Goal: Information Seeking & Learning: Learn about a topic

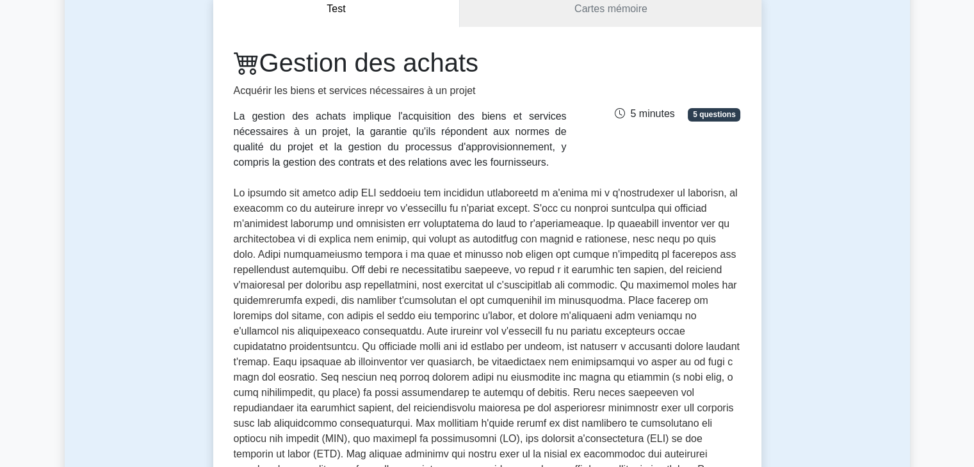
scroll to position [108, 0]
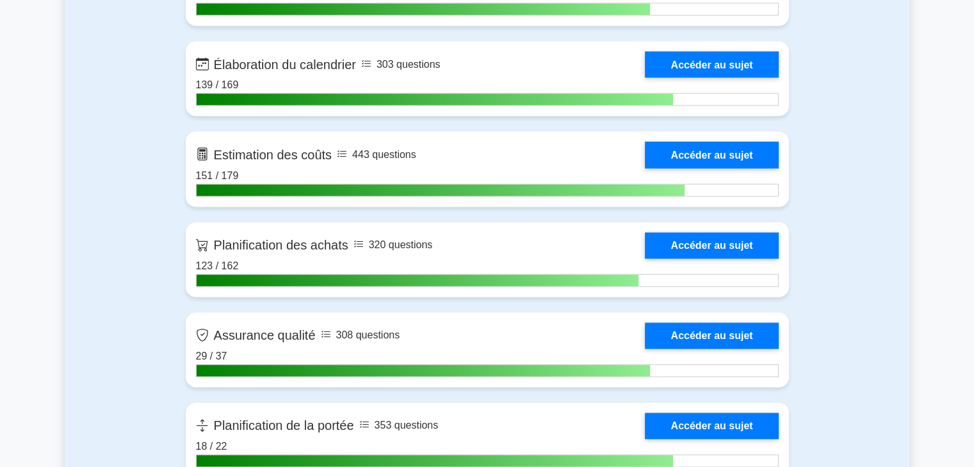
scroll to position [1908, 0]
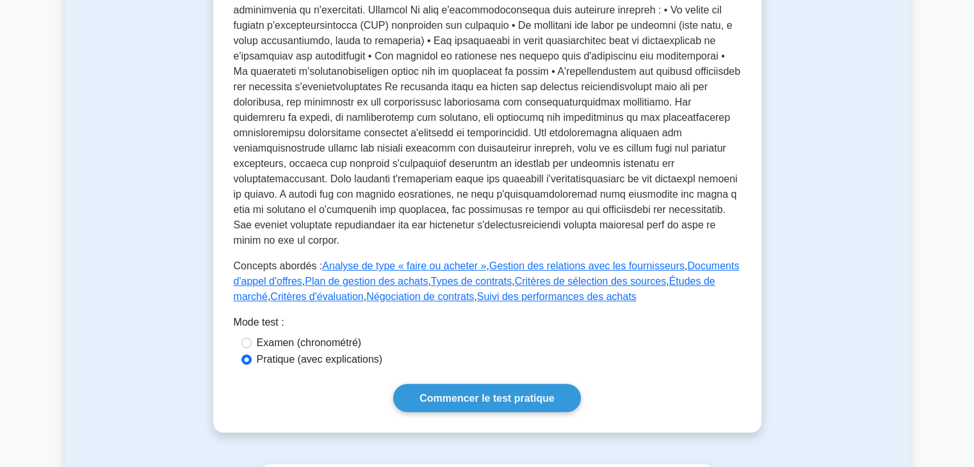
scroll to position [441, 0]
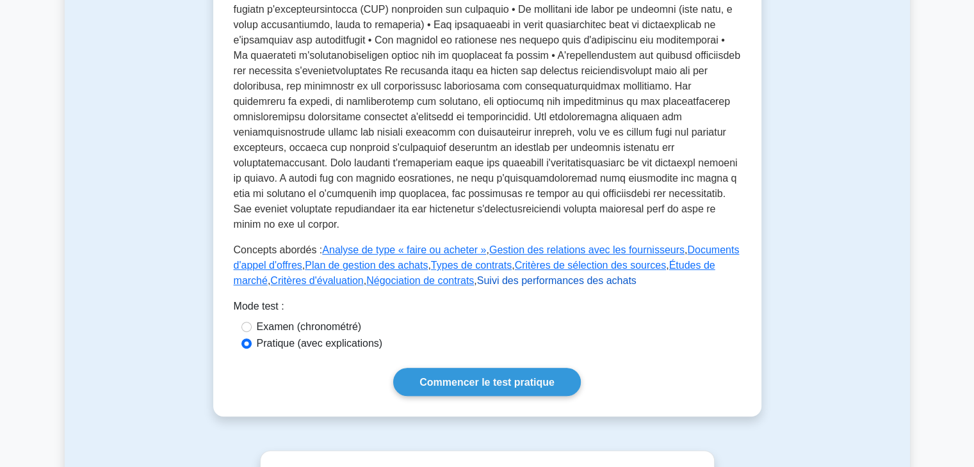
click at [477, 275] on font "Suivi des performances des achats" at bounding box center [556, 280] width 159 height 11
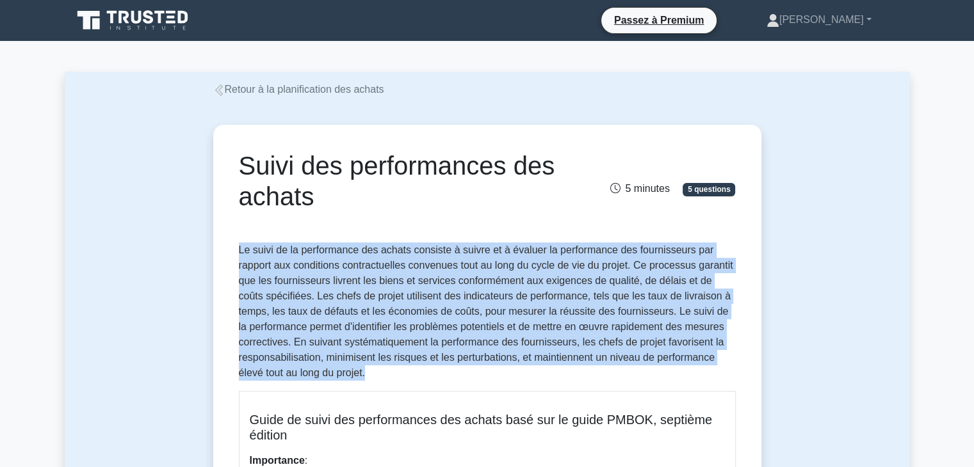
drag, startPoint x: 239, startPoint y: 249, endPoint x: 380, endPoint y: 377, distance: 190.4
click at [380, 377] on p "Le suivi de la performance des achats consiste à suivre et à évaluer la perform…" at bounding box center [487, 312] width 497 height 138
copy font "Le suivi de la performance des achats consiste à suivre et à évaluer la perform…"
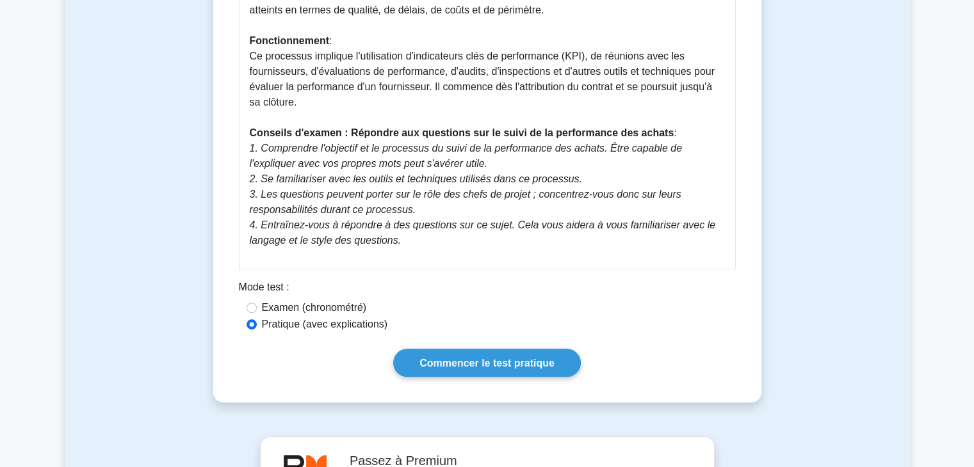
scroll to position [561, 0]
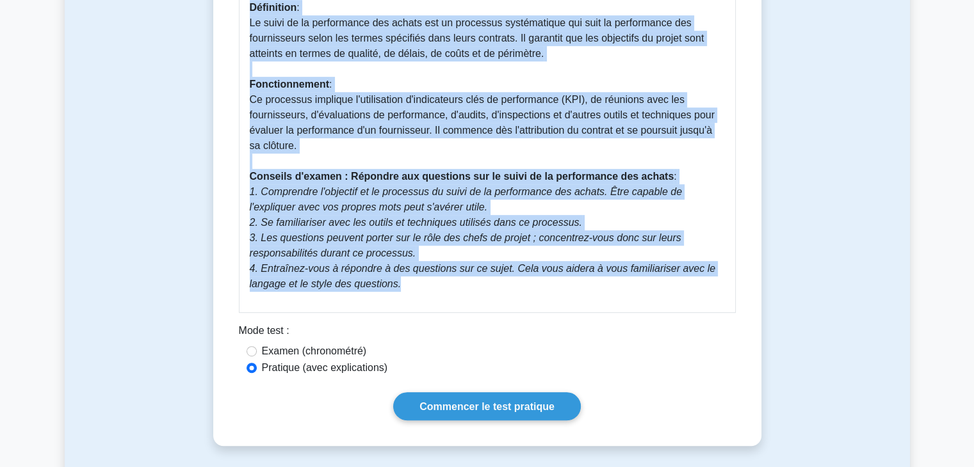
drag, startPoint x: 253, startPoint y: 30, endPoint x: 412, endPoint y: 294, distance: 308.0
click at [412, 294] on div "Guide de suivi des performances des achats basé sur le guide PMBOK, septième éd…" at bounding box center [487, 71] width 497 height 483
copy div "Guide de suivi des performances des achats basé sur le guide PMBOK, septième éd…"
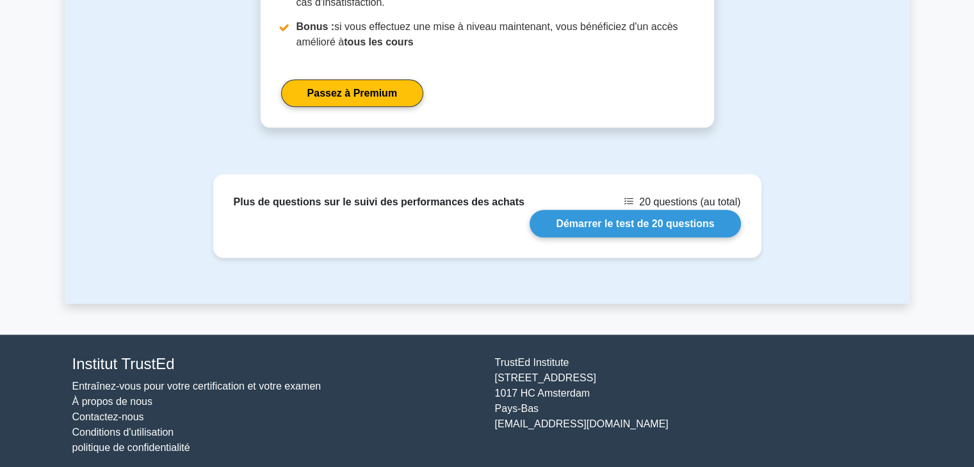
scroll to position [1263, 0]
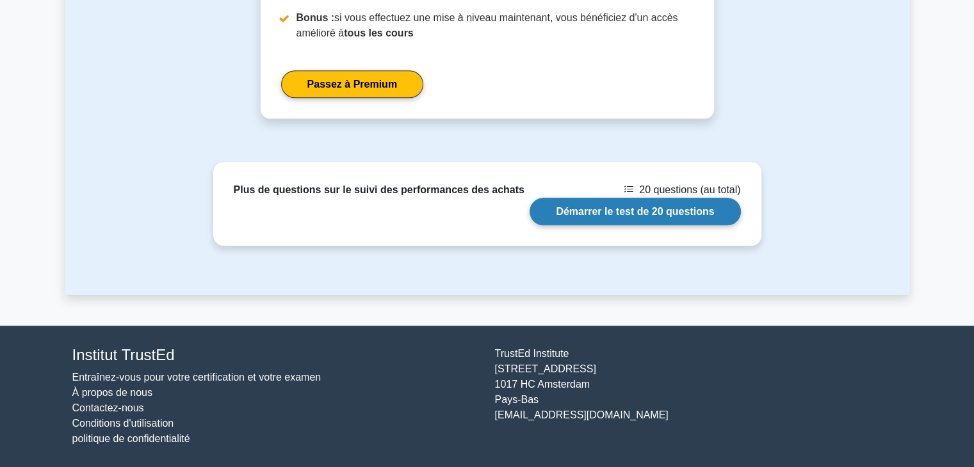
click at [590, 208] on link "Démarrer le test de 20 questions" at bounding box center [635, 212] width 211 height 28
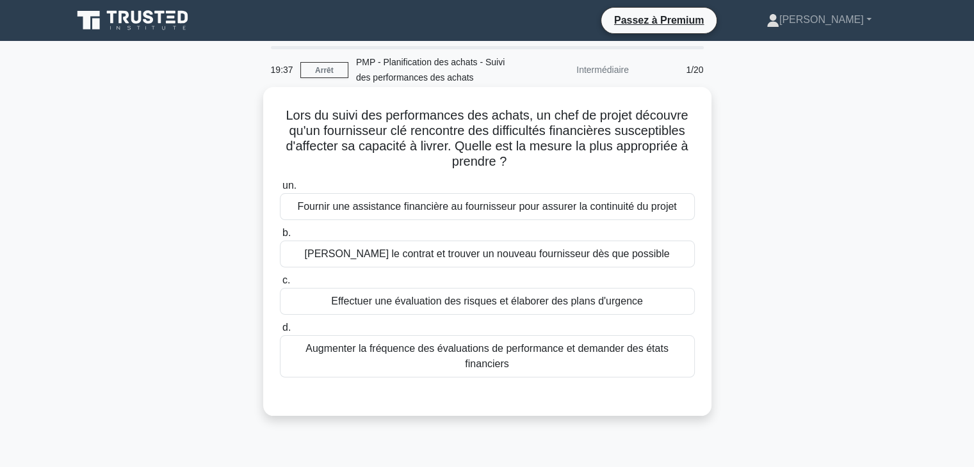
click at [515, 298] on font "Effectuer une évaluation des risques et élaborer des plans d'urgence" at bounding box center [487, 301] width 312 height 11
click at [280, 285] on input "c. Effectuer une évaluation des risques et élaborer des plans d'urgence" at bounding box center [280, 281] width 0 height 8
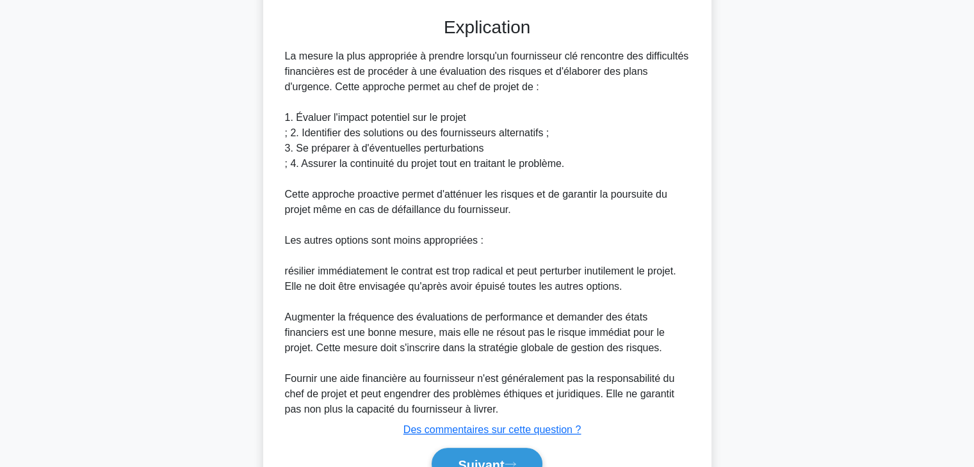
scroll to position [446, 0]
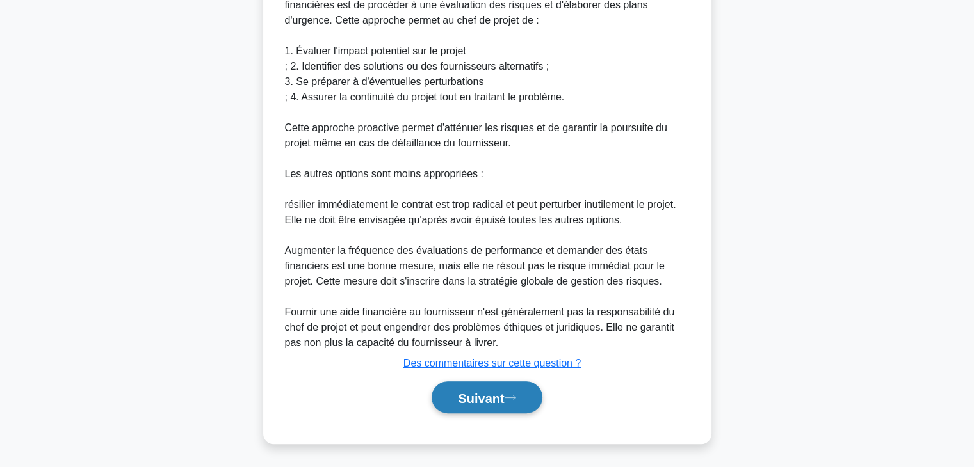
click at [467, 393] on font "Suivant" at bounding box center [481, 398] width 46 height 14
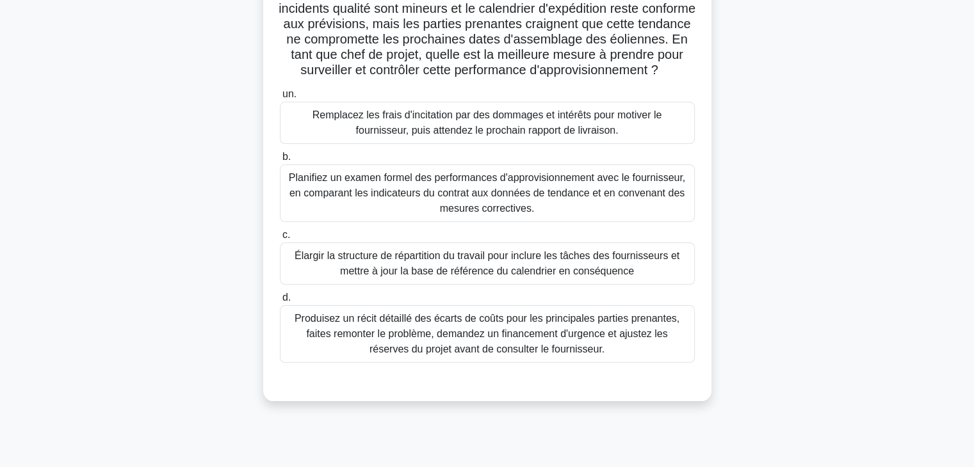
scroll to position [156, 0]
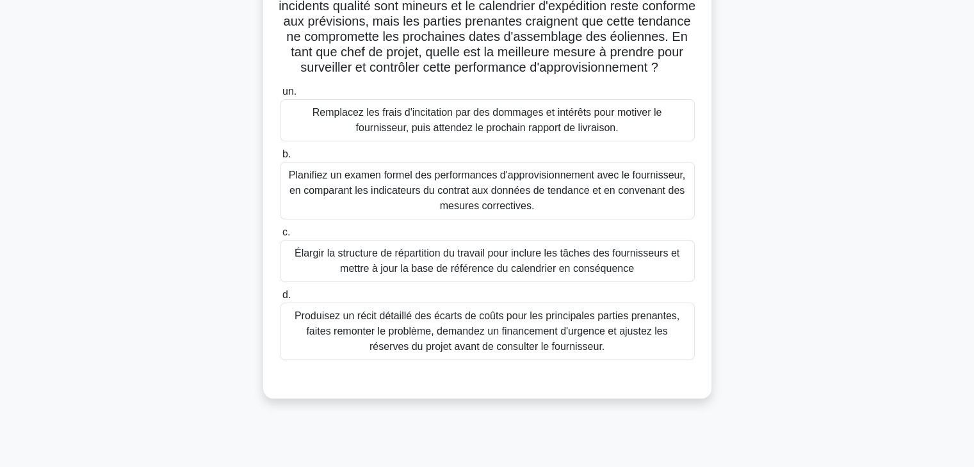
click at [635, 211] on font "Planifiez un examen formel des performances d'approvisionnement avec le fournis…" at bounding box center [487, 191] width 396 height 42
click at [280, 159] on input "b. Planifiez un examen formel des performances d'approvisionnement avec le four…" at bounding box center [280, 154] width 0 height 8
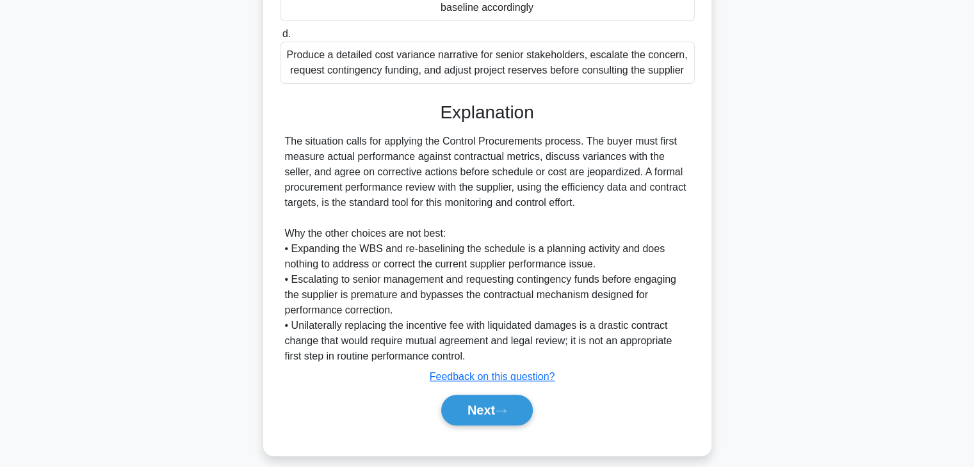
scroll to position [398, 0]
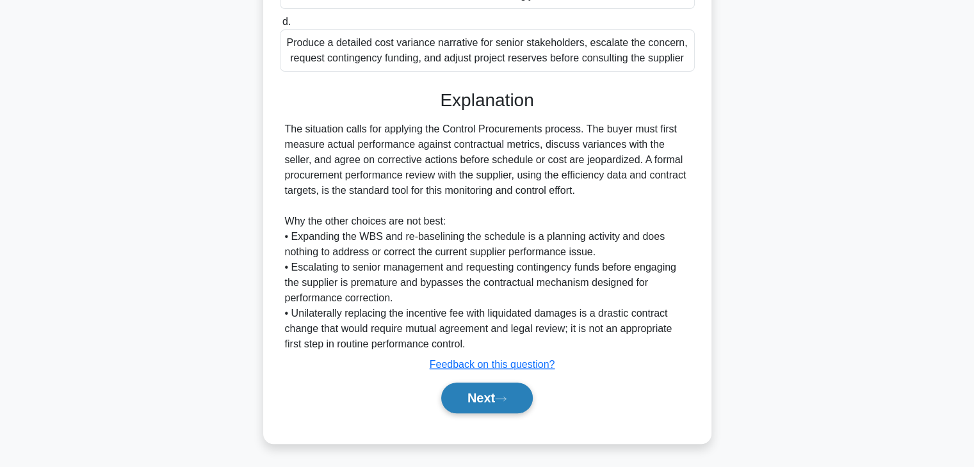
click at [494, 397] on button "Next" at bounding box center [487, 398] width 92 height 31
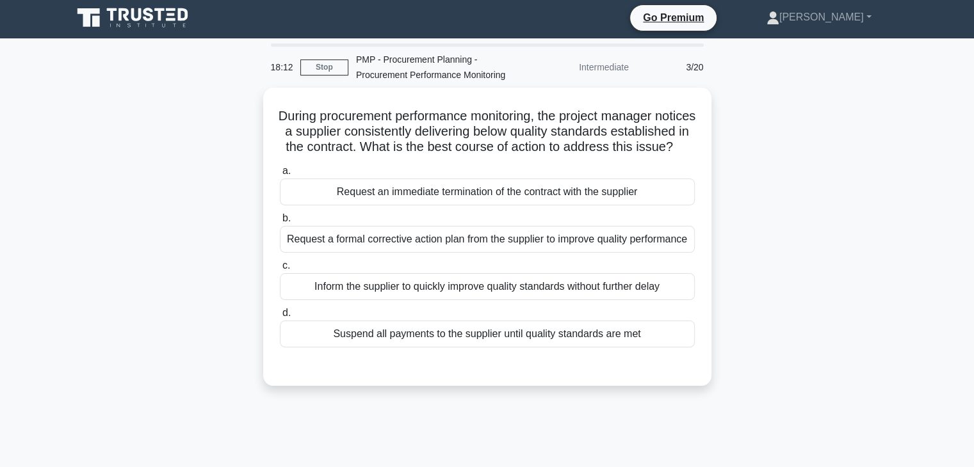
scroll to position [0, 0]
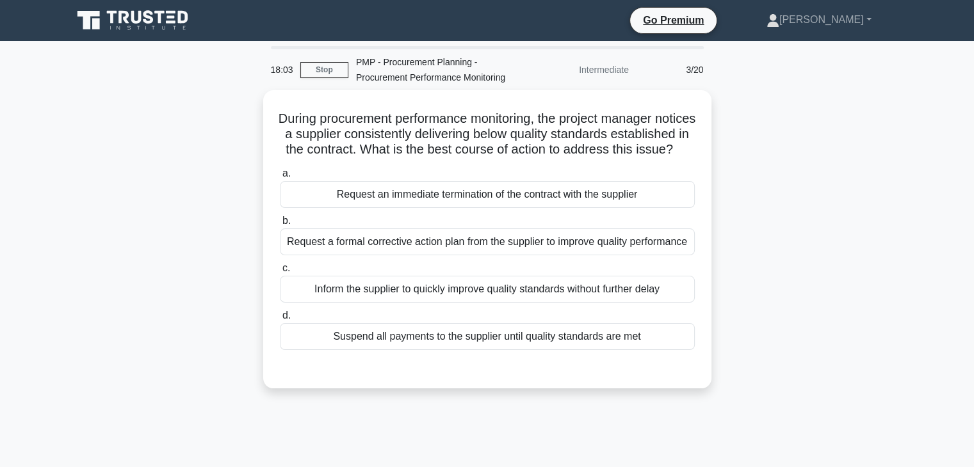
click at [873, 233] on div "During procurement performance monitoring, the project manager notices a suppli…" at bounding box center [487, 247] width 845 height 314
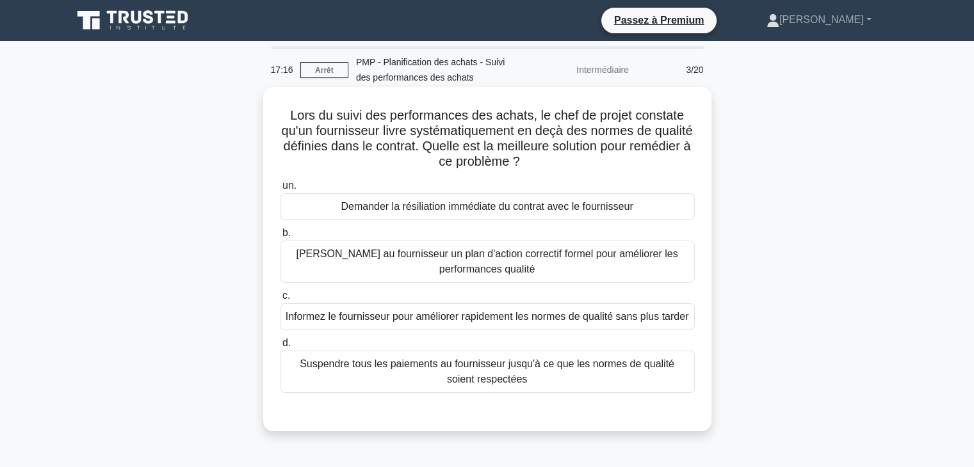
click at [533, 273] on font "Demander au fournisseur un plan d'action correctif formel pour améliorer les pe…" at bounding box center [487, 261] width 382 height 26
click at [280, 238] on input "b. Demander au fournisseur un plan d'action correctif formel pour améliorer les…" at bounding box center [280, 233] width 0 height 8
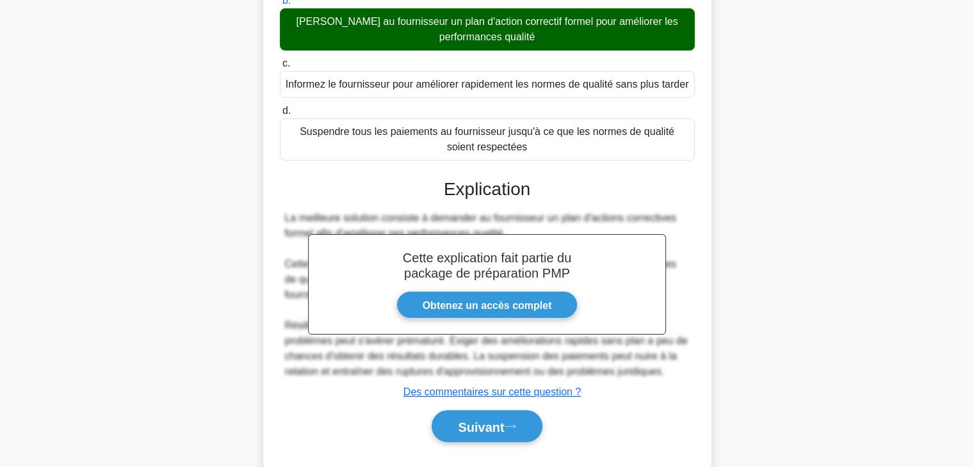
scroll to position [261, 0]
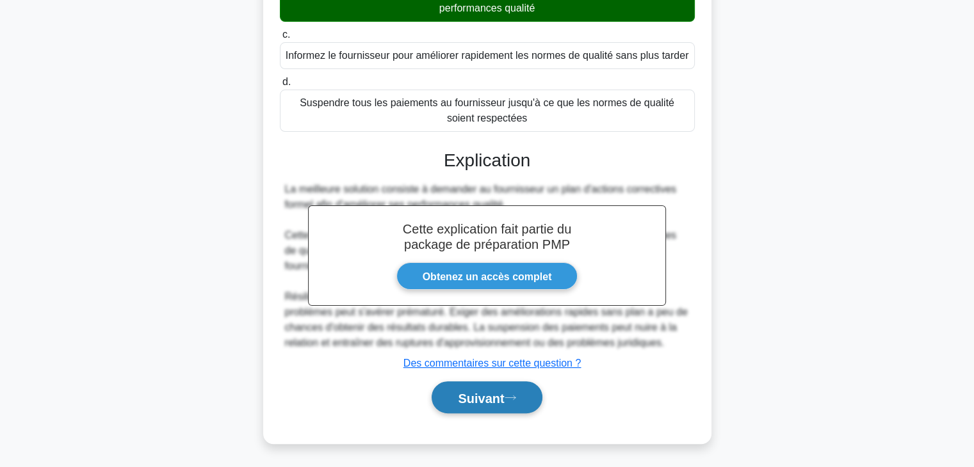
click at [449, 394] on button "Suivant" at bounding box center [487, 398] width 110 height 33
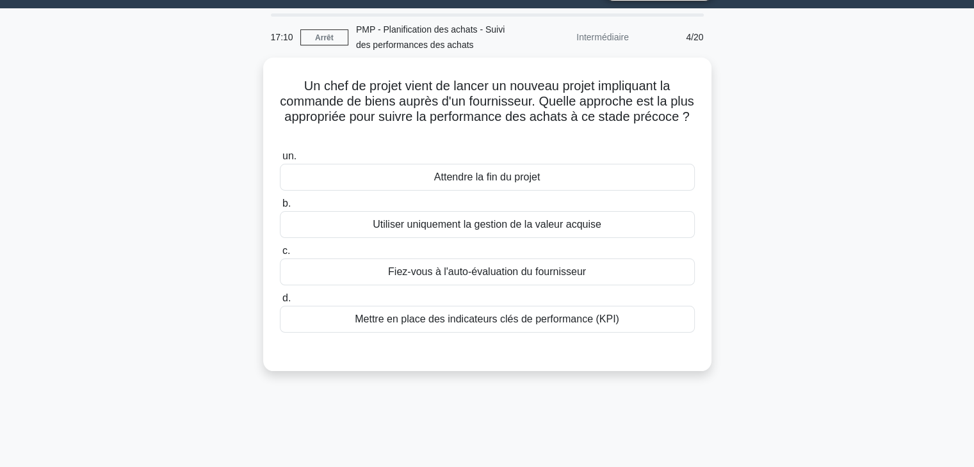
scroll to position [31, 0]
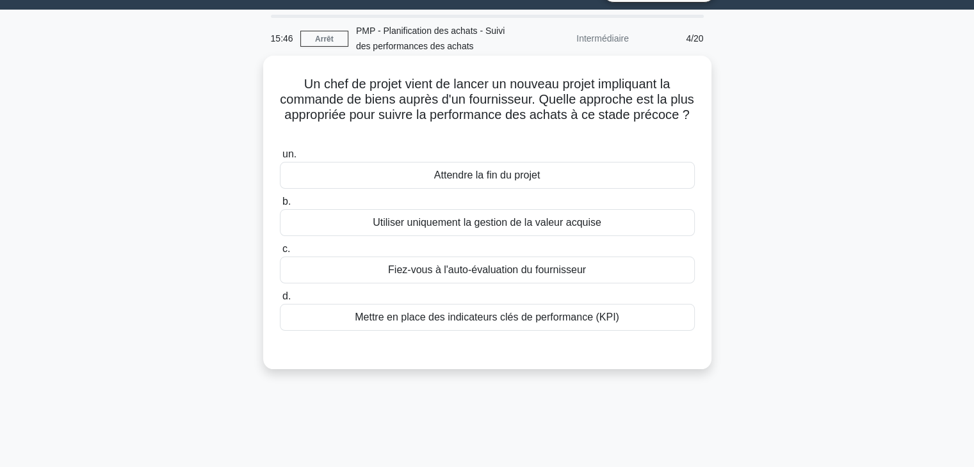
click at [497, 316] on font "Mettre en place des indicateurs clés de performance (KPI)" at bounding box center [487, 317] width 264 height 11
click at [280, 301] on input "d. Mettre en place des indicateurs clés de performance (KPI)" at bounding box center [280, 297] width 0 height 8
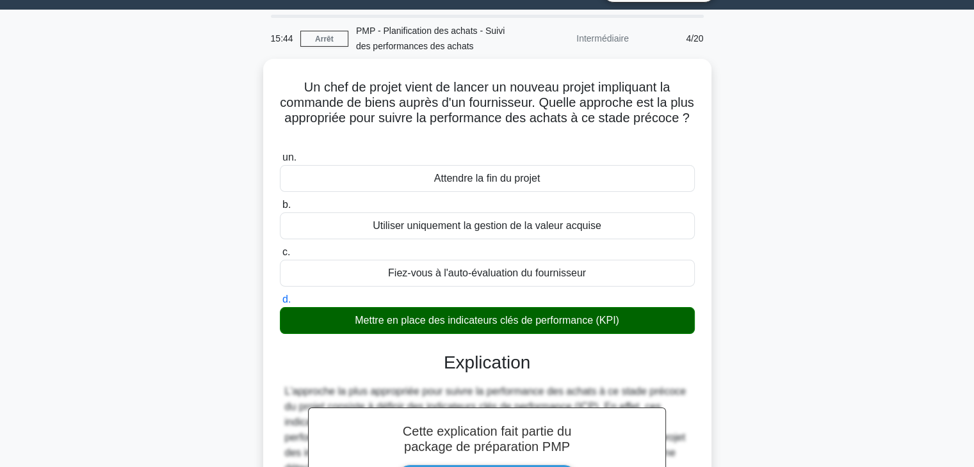
scroll to position [246, 0]
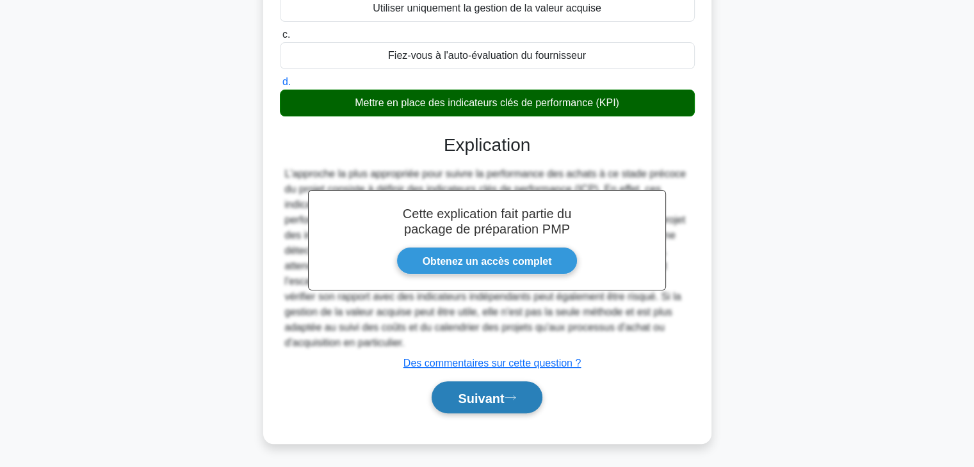
click at [458, 402] on font "Suivant" at bounding box center [481, 398] width 46 height 14
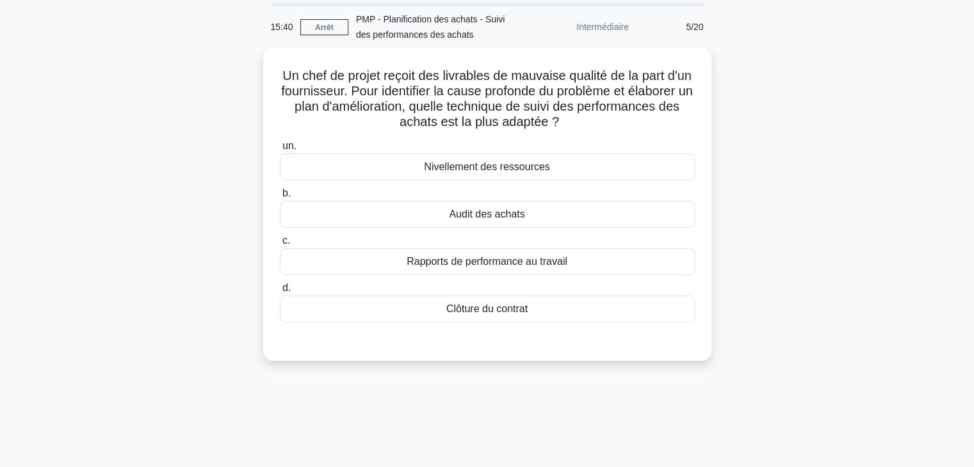
scroll to position [0, 0]
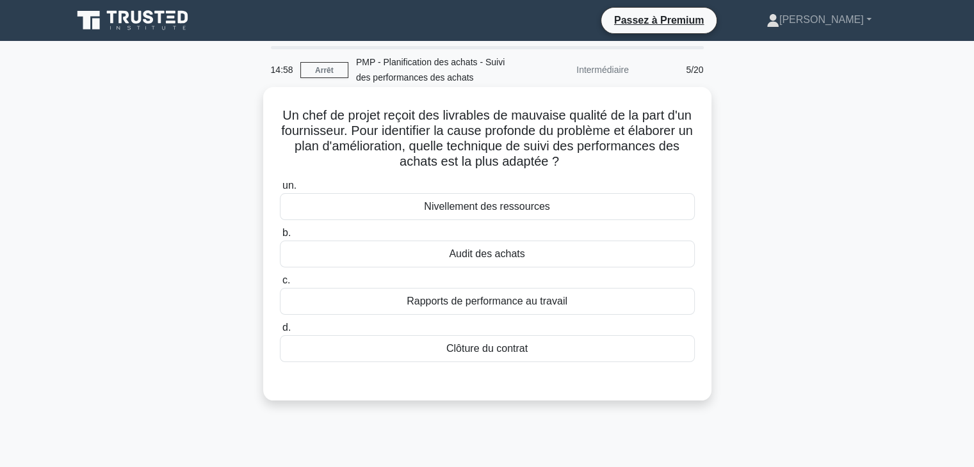
click at [521, 259] on font "Audit des achats" at bounding box center [487, 253] width 76 height 11
click at [280, 238] on input "b. Audit des achats" at bounding box center [280, 233] width 0 height 8
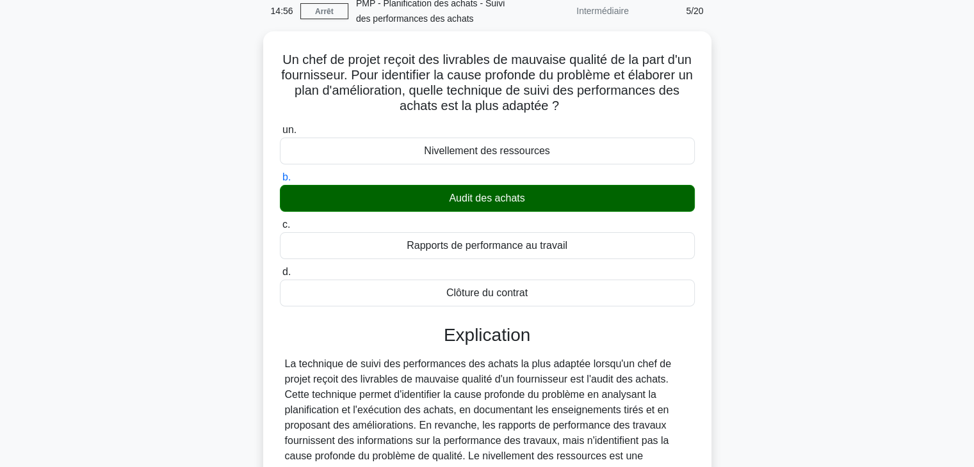
scroll to position [231, 0]
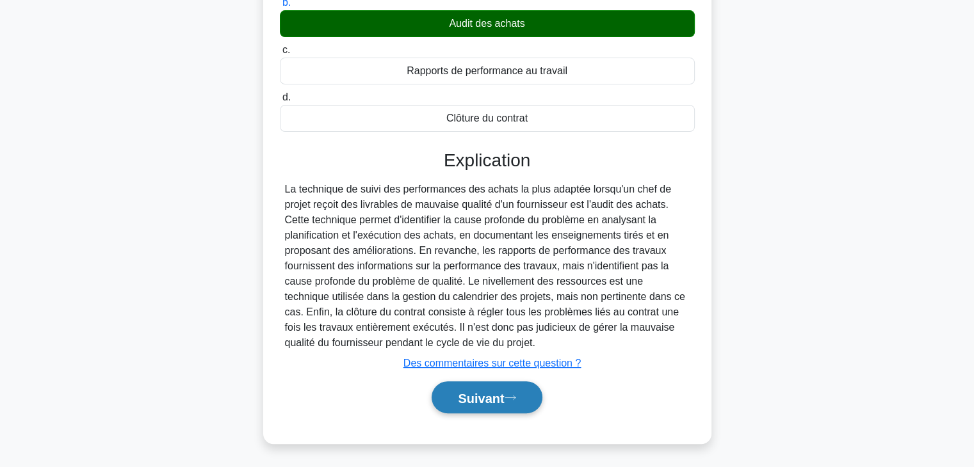
click at [480, 393] on font "Suivant" at bounding box center [481, 398] width 46 height 14
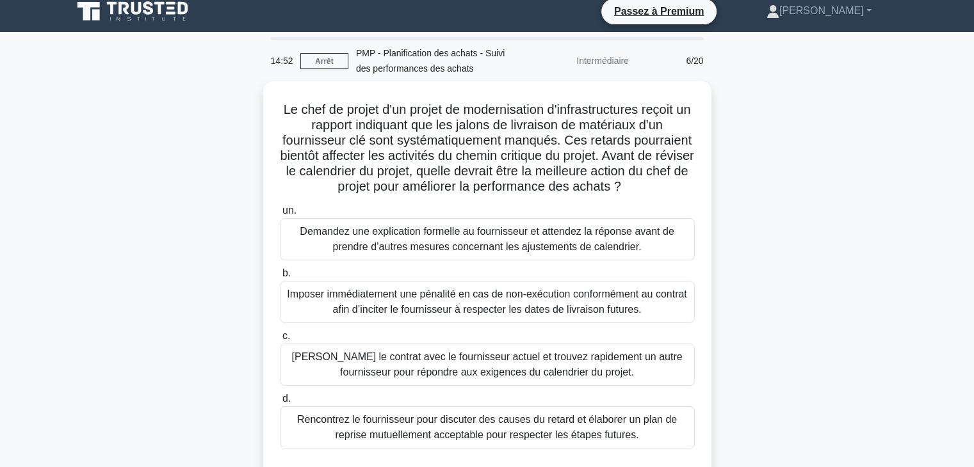
scroll to position [0, 0]
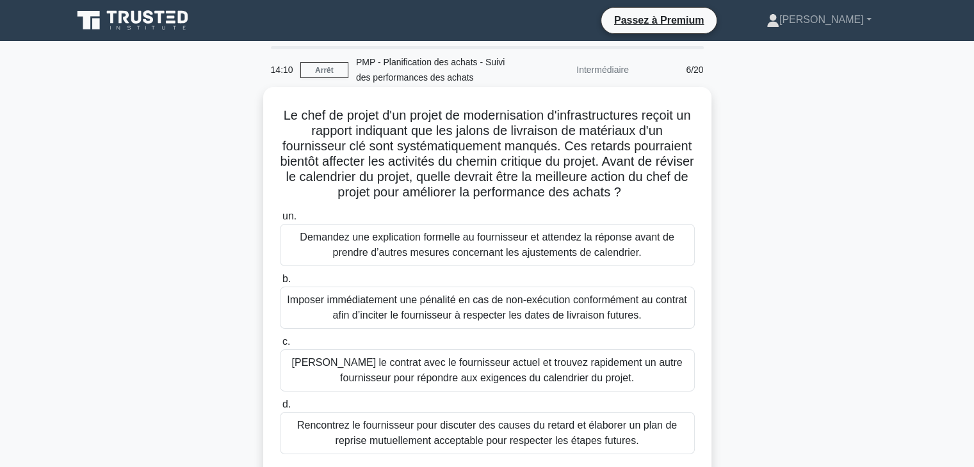
click at [642, 434] on font "Rencontrez le fournisseur pour discuter des causes du retard et élaborer un pla…" at bounding box center [487, 433] width 403 height 31
click at [280, 409] on input "d. Rencontrez le fournisseur pour discuter des causes du retard et élaborer un …" at bounding box center [280, 405] width 0 height 8
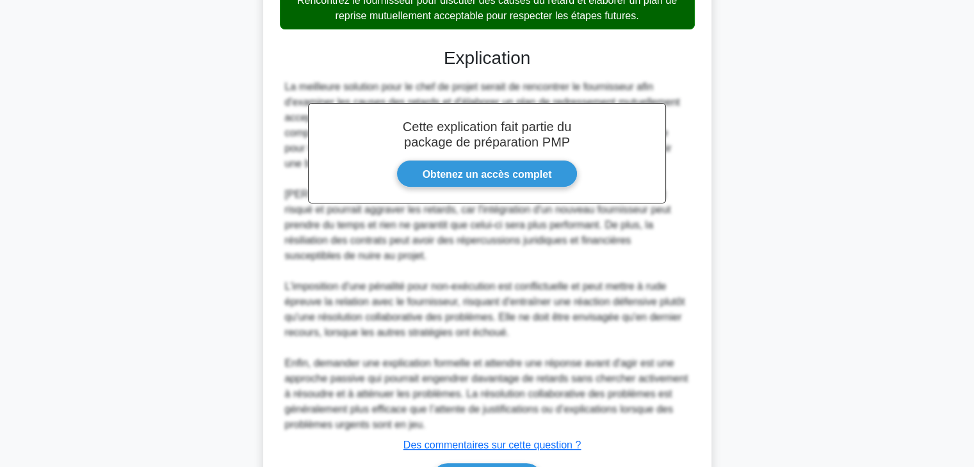
scroll to position [507, 0]
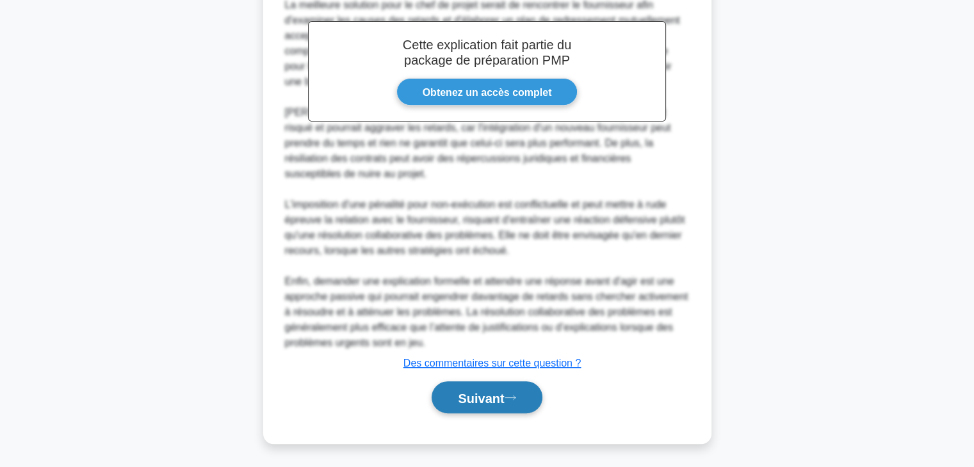
click at [489, 400] on font "Suivant" at bounding box center [481, 398] width 46 height 14
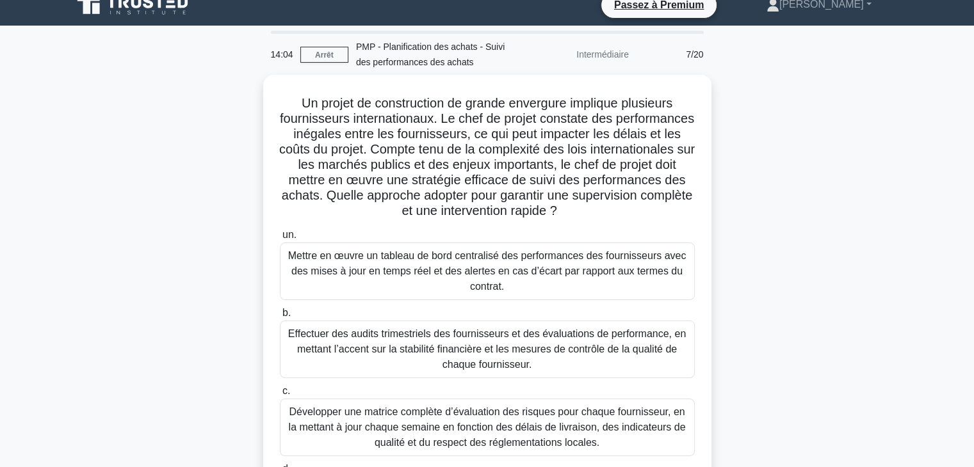
scroll to position [0, 0]
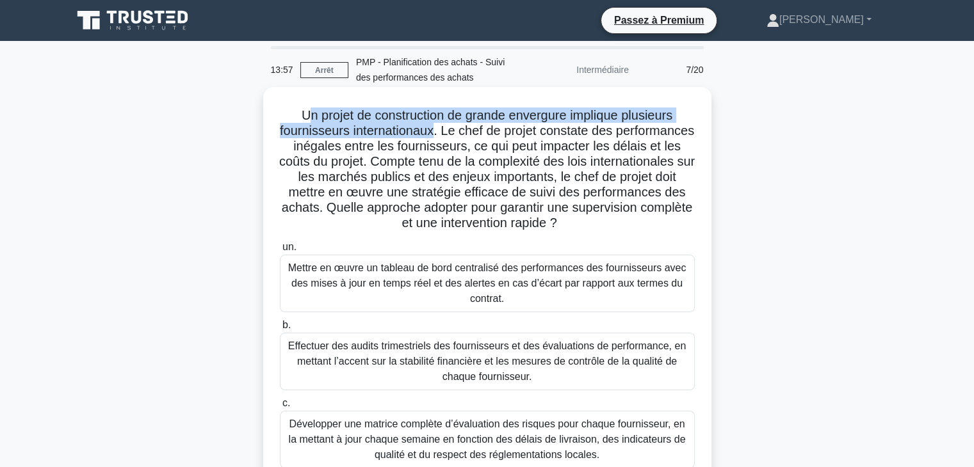
drag, startPoint x: 300, startPoint y: 114, endPoint x: 475, endPoint y: 133, distance: 175.8
click at [475, 133] on font "Un projet de construction de grande envergure implique plusieurs fournisseurs i…" at bounding box center [487, 169] width 416 height 122
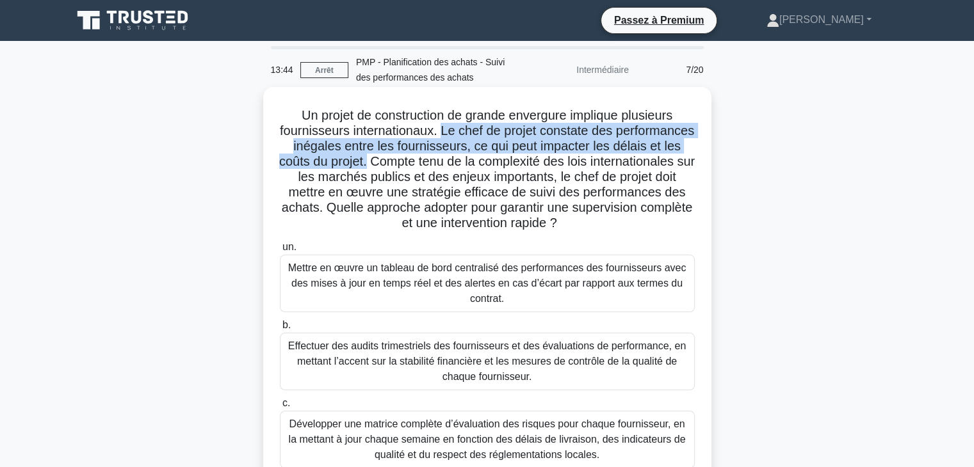
drag, startPoint x: 483, startPoint y: 128, endPoint x: 456, endPoint y: 161, distance: 43.2
click at [456, 161] on font "Un projet de construction de grande envergure implique plusieurs fournisseurs i…" at bounding box center [487, 169] width 416 height 122
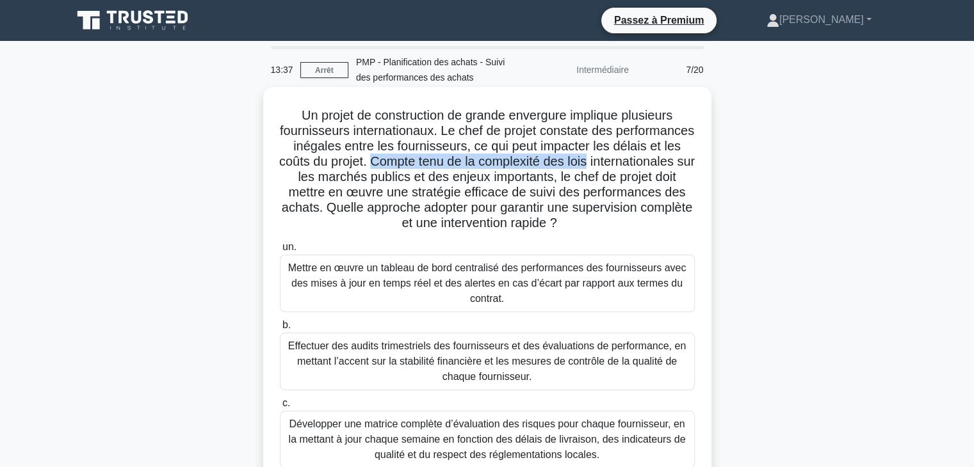
drag, startPoint x: 459, startPoint y: 160, endPoint x: 689, endPoint y: 160, distance: 229.9
click at [689, 160] on h5 "Un projet de construction de grande envergure implique plusieurs fournisseurs i…" at bounding box center [488, 170] width 418 height 124
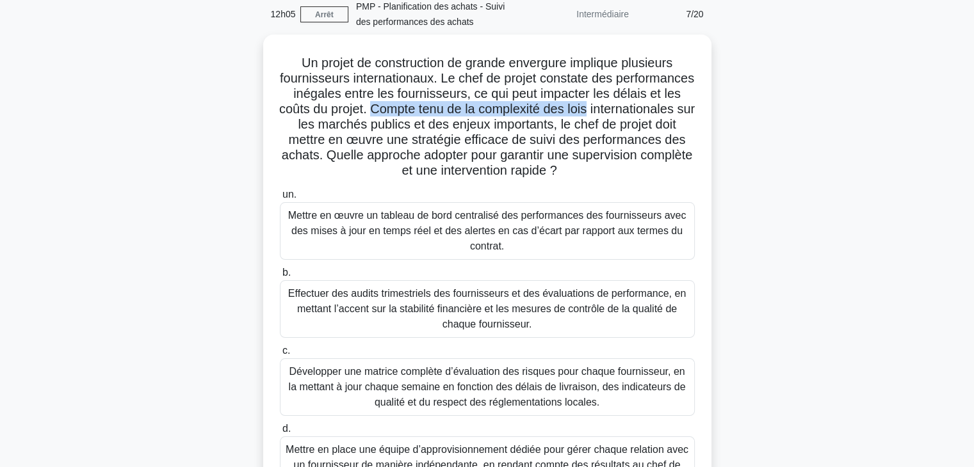
scroll to position [54, 0]
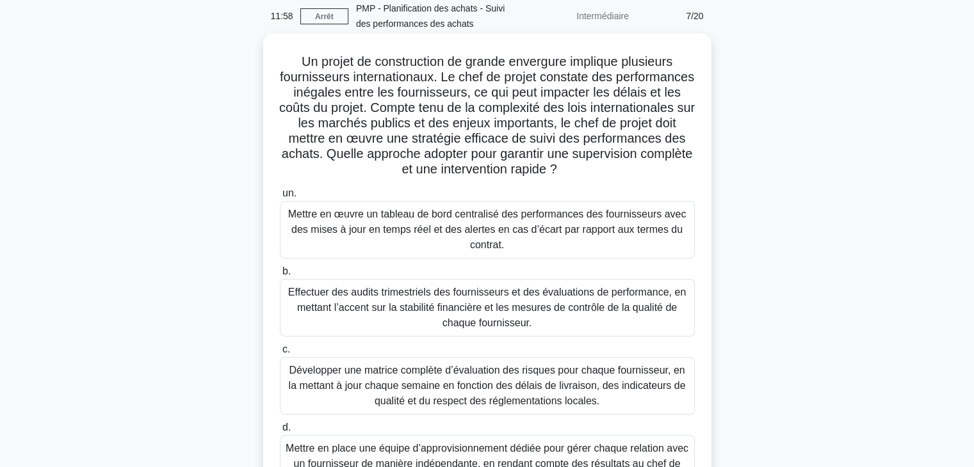
click at [567, 235] on font "Mettre en œuvre un tableau de bord centralisé des performances des fournisseurs…" at bounding box center [487, 230] width 398 height 42
click at [280, 198] on input "un. Mettre en œuvre un tableau de bord centralisé des performances des fourniss…" at bounding box center [280, 194] width 0 height 8
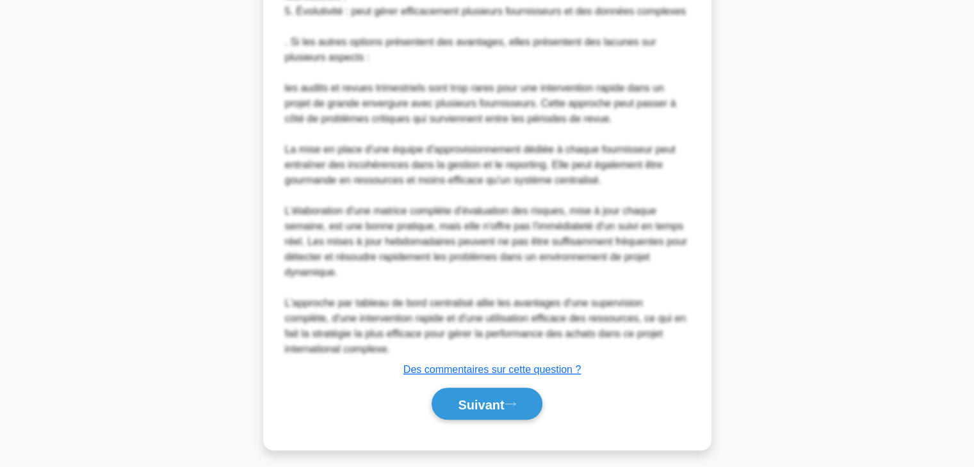
scroll to position [799, 0]
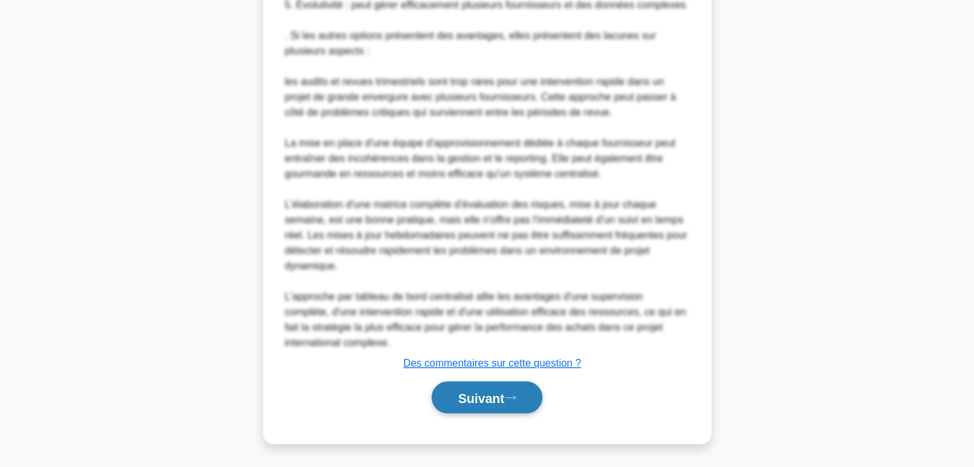
click at [471, 394] on font "Suivant" at bounding box center [481, 398] width 46 height 14
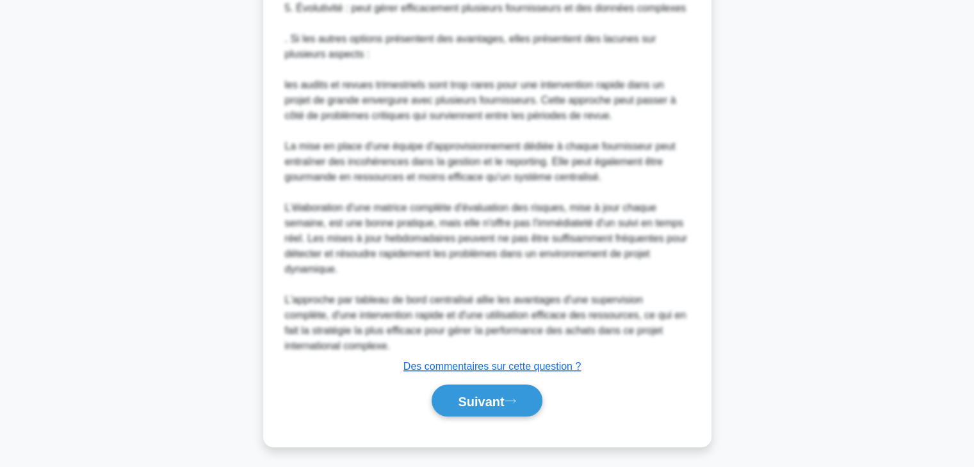
scroll to position [225, 0]
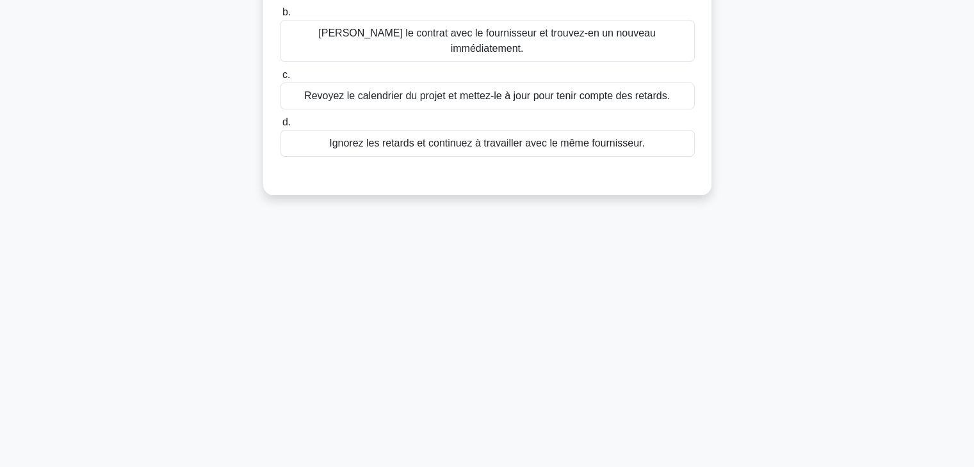
click at [23, 278] on main "10:08 Arrêt PMP - Planification des achats - Suivi des performances des achats …" at bounding box center [487, 142] width 974 height 651
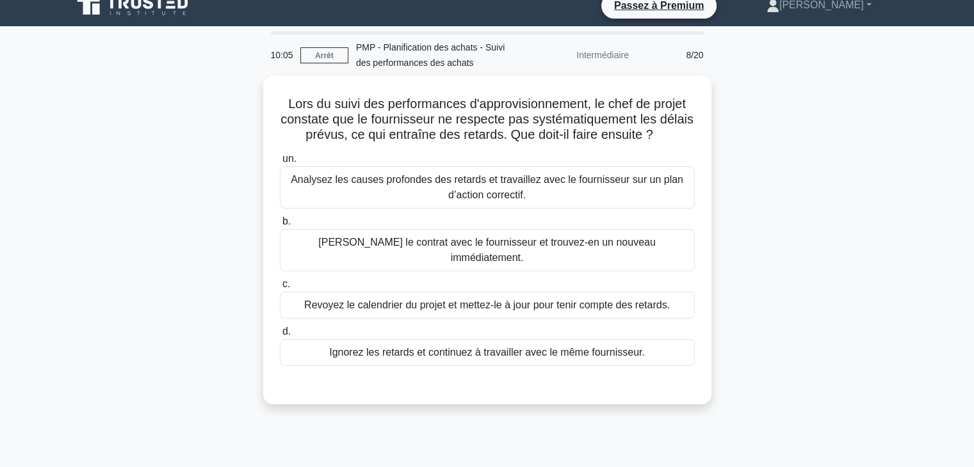
scroll to position [12, 0]
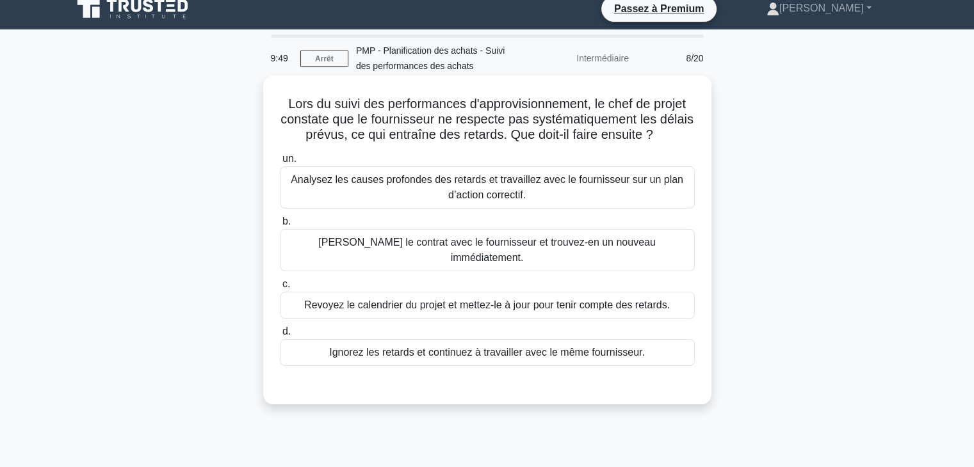
click at [612, 189] on font "Analysez les causes profondes des retards et travaillez avec le fournisseur sur…" at bounding box center [487, 187] width 403 height 31
click at [280, 163] on input "un. Analysez les causes profondes des retards et travaillez avec le fournisseur…" at bounding box center [280, 159] width 0 height 8
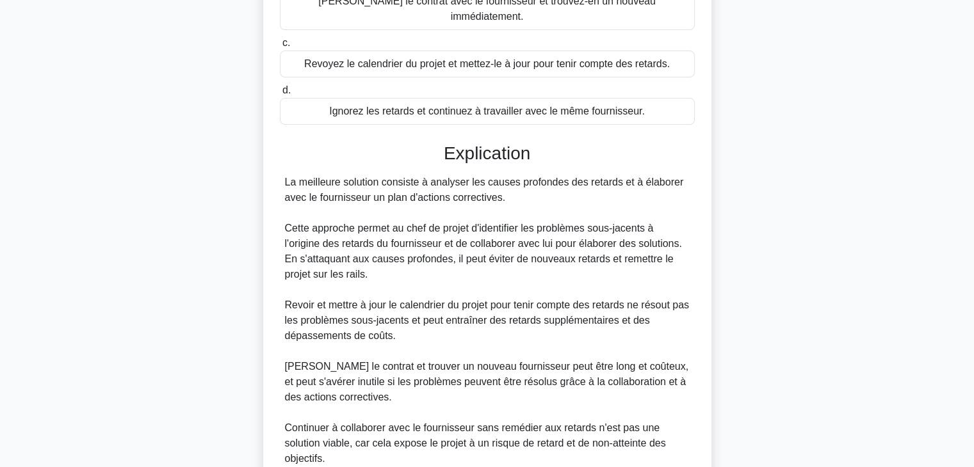
scroll to position [353, 0]
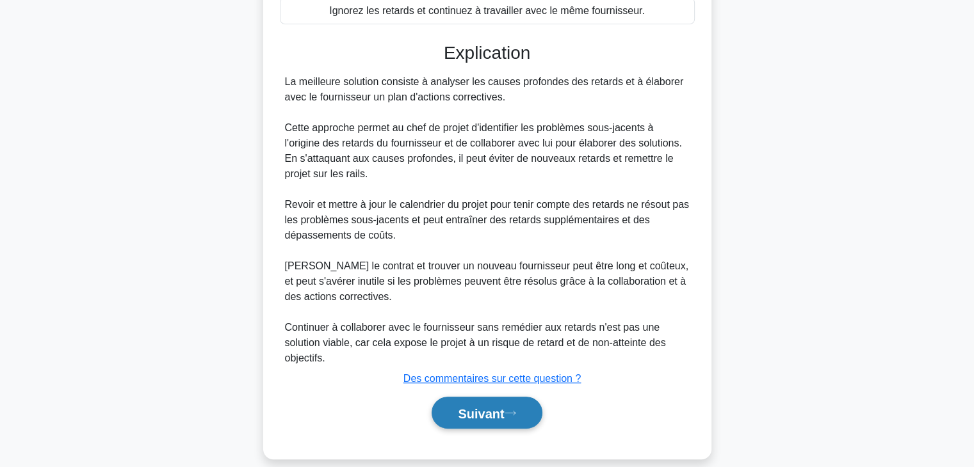
click at [486, 407] on font "Suivant" at bounding box center [481, 414] width 46 height 14
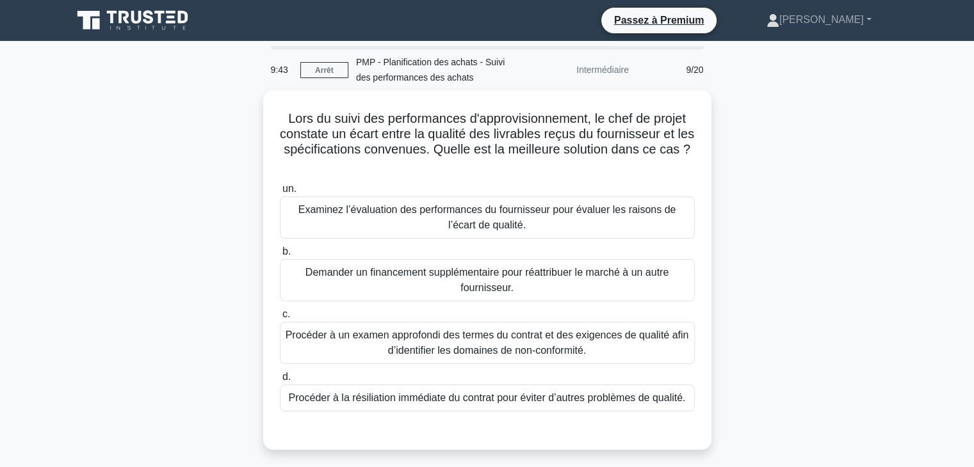
scroll to position [0, 0]
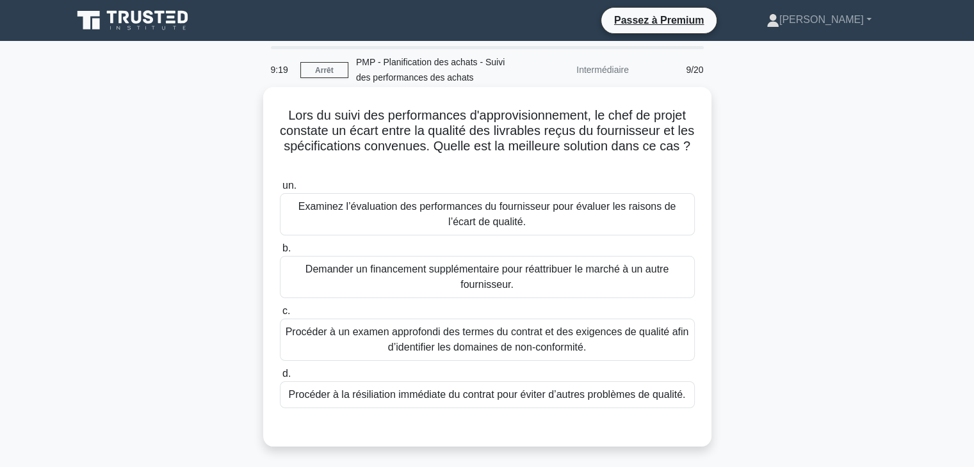
click at [459, 213] on font "Examinez l’évaluation des performances du fournisseur pour évaluer les raisons …" at bounding box center [487, 214] width 378 height 26
click at [280, 190] on input "un. Examinez l’évaluation des performances du fournisseur pour évaluer les rais…" at bounding box center [280, 186] width 0 height 8
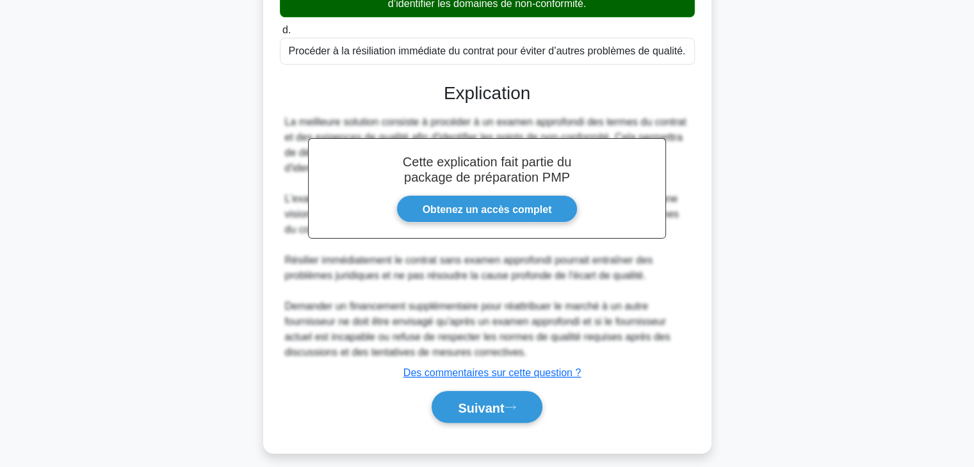
scroll to position [355, 0]
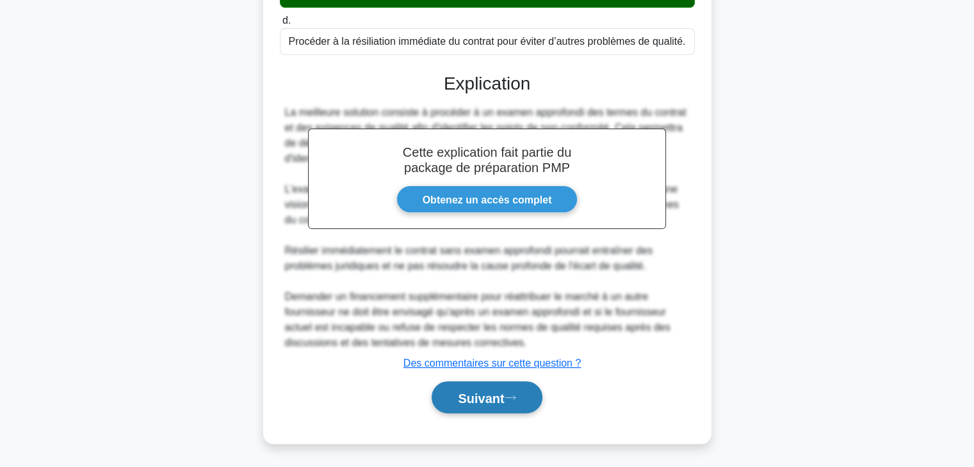
click at [492, 398] on font "Suivant" at bounding box center [481, 398] width 46 height 14
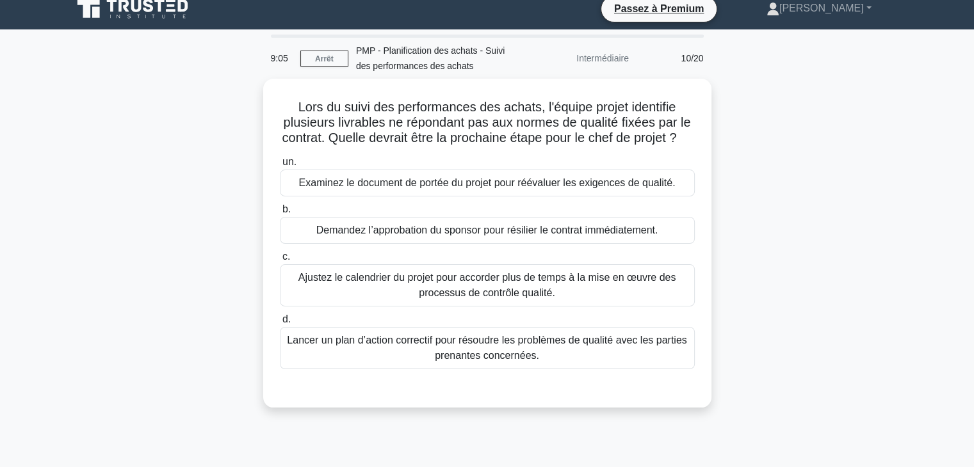
scroll to position [0, 0]
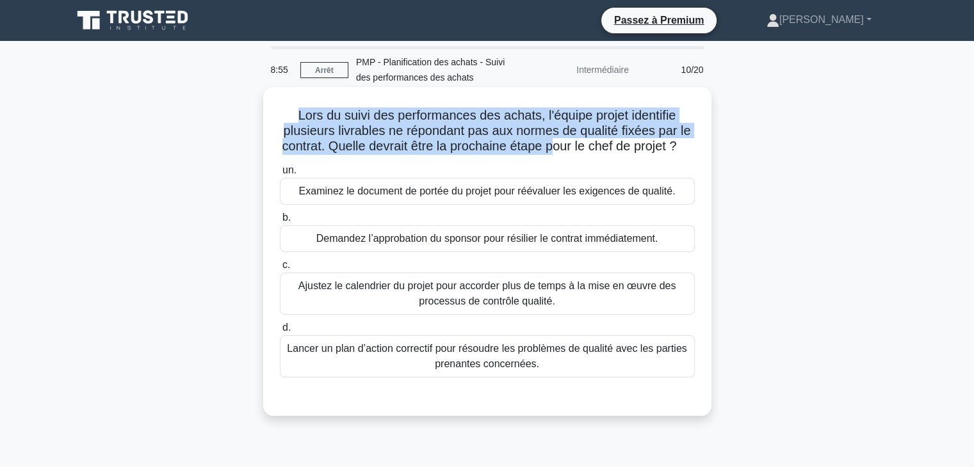
drag, startPoint x: 296, startPoint y: 116, endPoint x: 566, endPoint y: 152, distance: 272.6
click at [566, 152] on font "Lors du suivi des performances des achats, l'équipe projet identifie plusieurs …" at bounding box center [486, 130] width 409 height 45
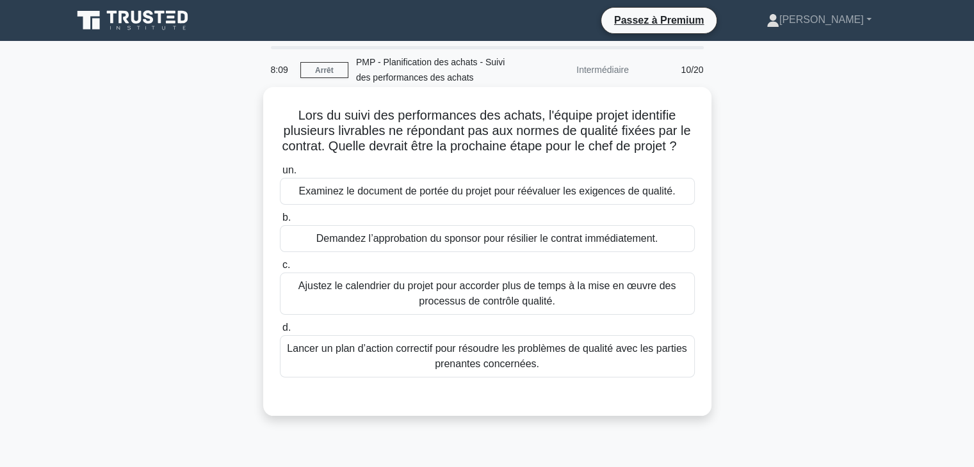
click at [453, 197] on font "Examinez le document de portée du projet pour réévaluer les exigences de qualit…" at bounding box center [487, 191] width 377 height 11
click at [280, 175] on input "un. Examinez le document de portée du projet pour réévaluer les exigences de qu…" at bounding box center [280, 171] width 0 height 8
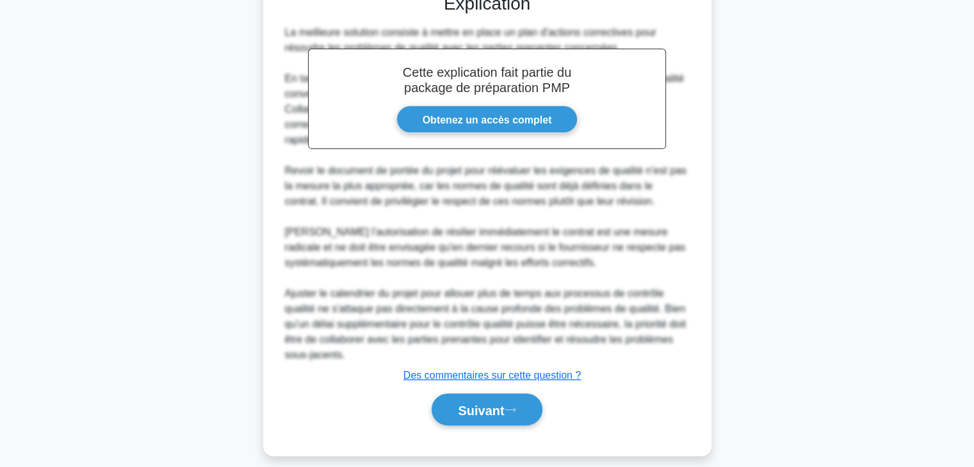
scroll to position [432, 0]
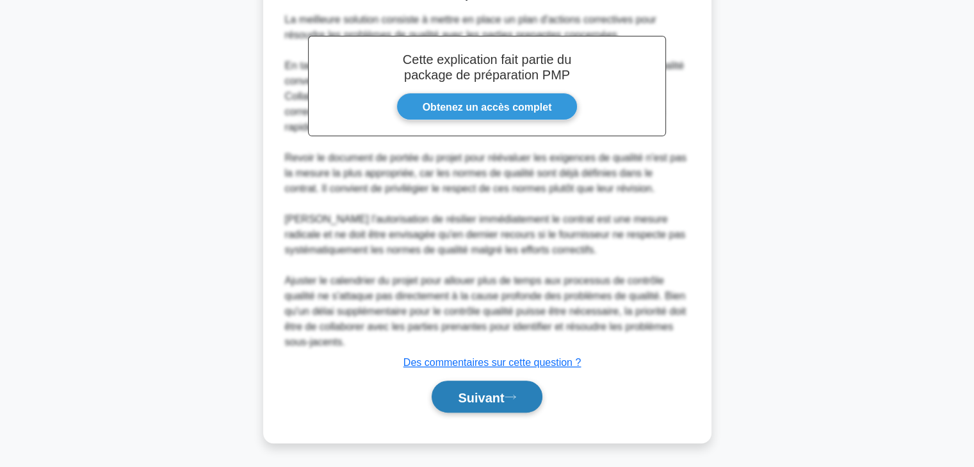
click at [480, 405] on button "Suivant" at bounding box center [487, 397] width 110 height 33
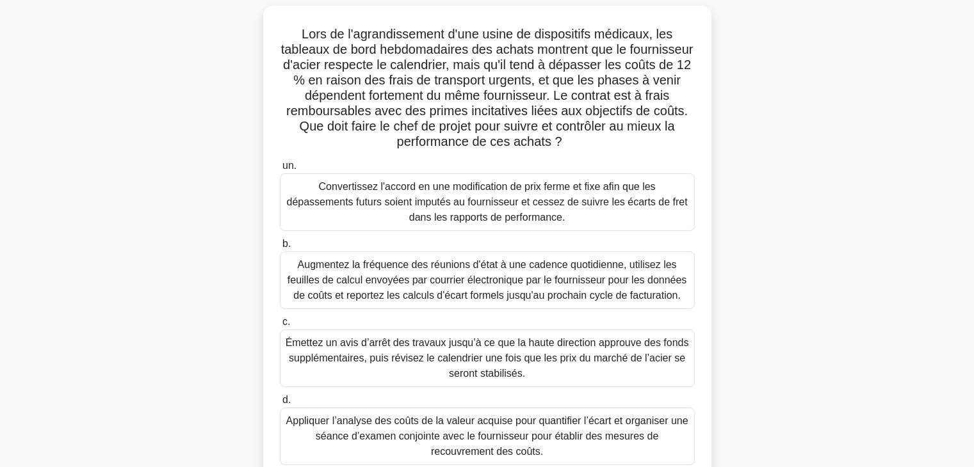
scroll to position [0, 0]
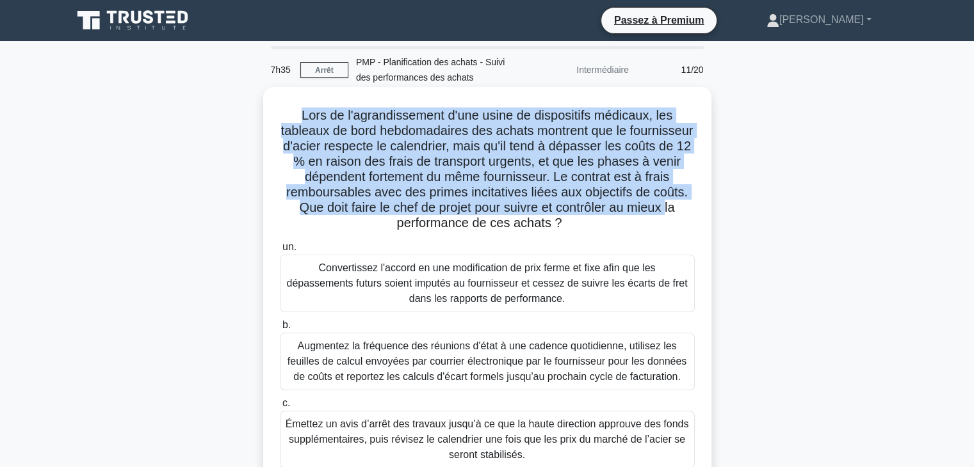
drag, startPoint x: 293, startPoint y: 120, endPoint x: 333, endPoint y: 222, distance: 109.5
click at [333, 222] on h5 "Lors de l'agrandissement d'une usine de dispositifs médicaux, les tableaux de b…" at bounding box center [488, 170] width 418 height 124
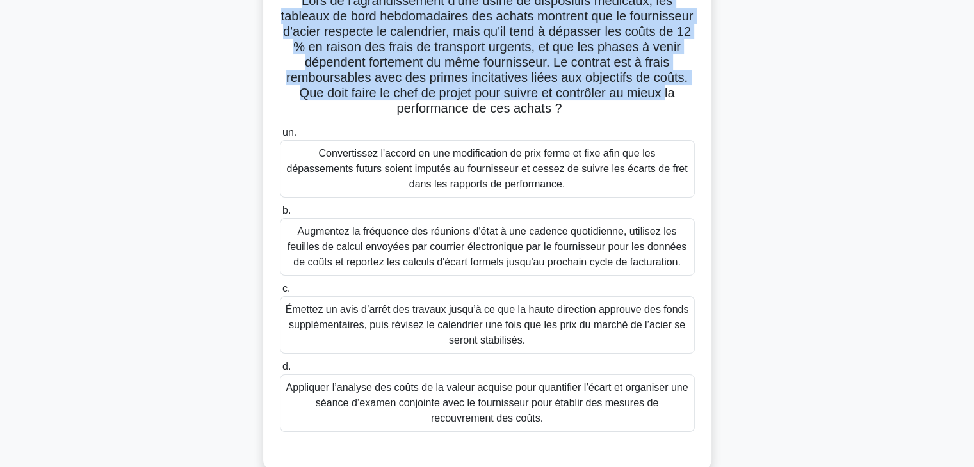
scroll to position [120, 0]
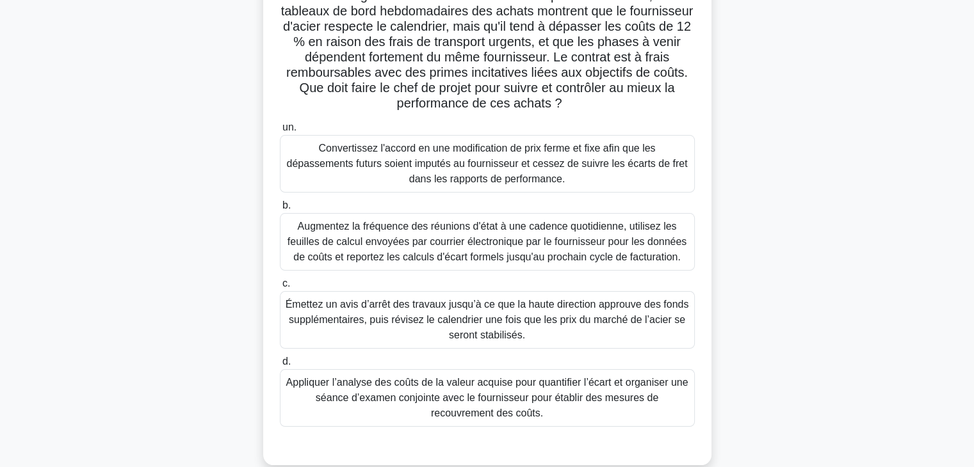
click at [527, 386] on font "Appliquer l’analyse des coûts de la valeur acquise pour quantifier l’écart et o…" at bounding box center [487, 398] width 402 height 42
click at [280, 366] on input "d. Appliquer l’analyse des coûts de la valeur acquise pour quantifier l’écart e…" at bounding box center [280, 362] width 0 height 8
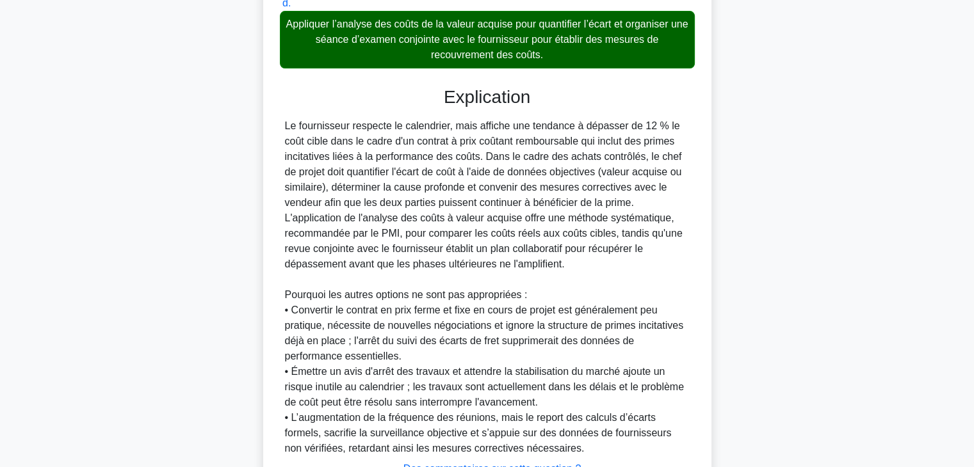
scroll to position [584, 0]
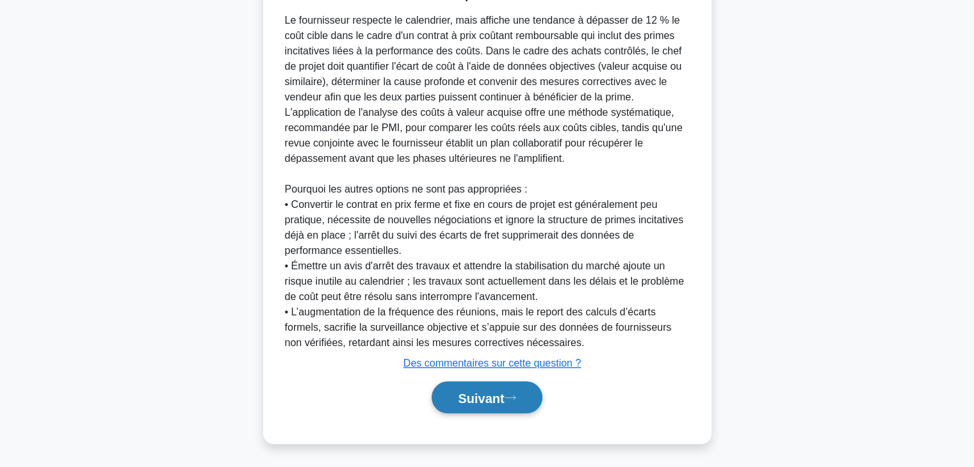
click at [464, 396] on font "Suivant" at bounding box center [481, 398] width 46 height 14
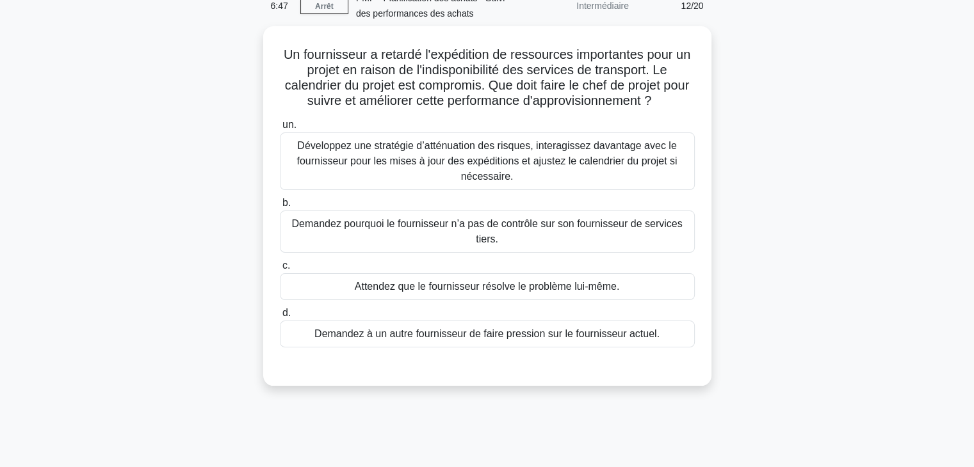
scroll to position [0, 0]
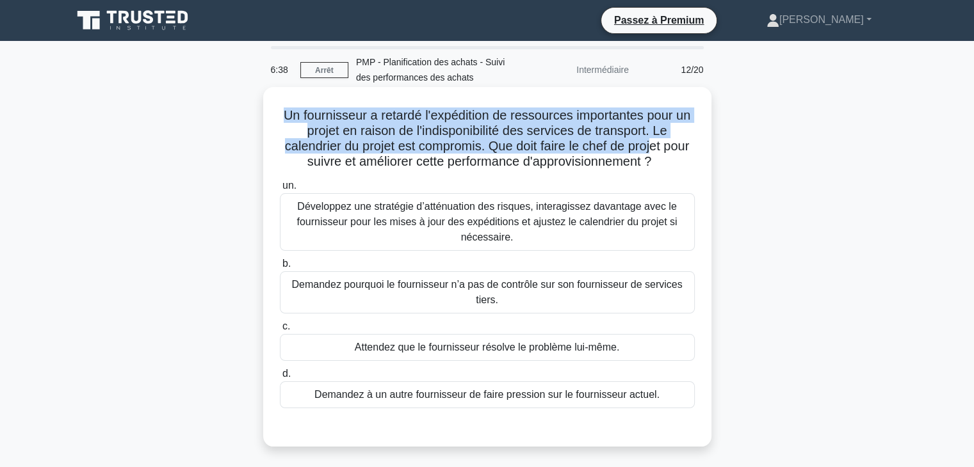
drag, startPoint x: 287, startPoint y: 116, endPoint x: 669, endPoint y: 140, distance: 383.0
click at [669, 140] on font "Un fournisseur a retardé l'expédition de ressources importantes pour un projet …" at bounding box center [487, 138] width 407 height 60
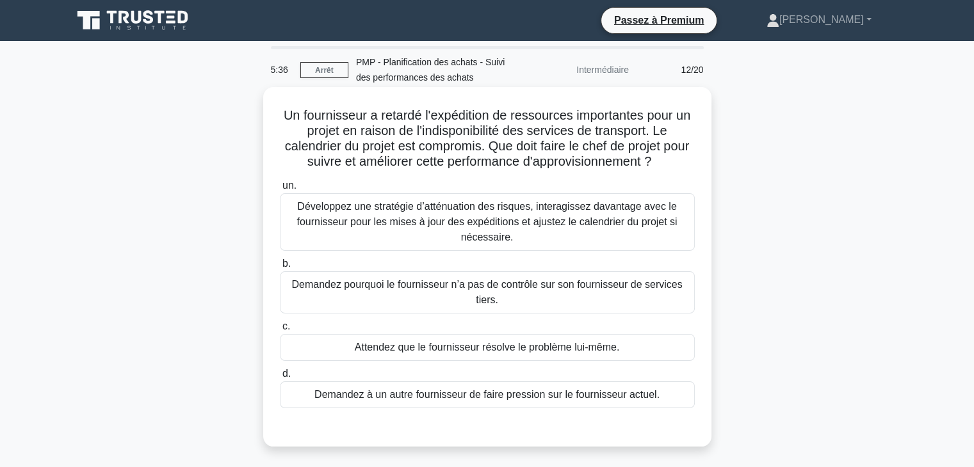
click at [551, 219] on font "Développez une stratégie d’atténuation des risques, interagissez davantage avec…" at bounding box center [486, 222] width 380 height 42
click at [280, 190] on input "un. Développez une stratégie d’atténuation des risques, interagissez davantage …" at bounding box center [280, 186] width 0 height 8
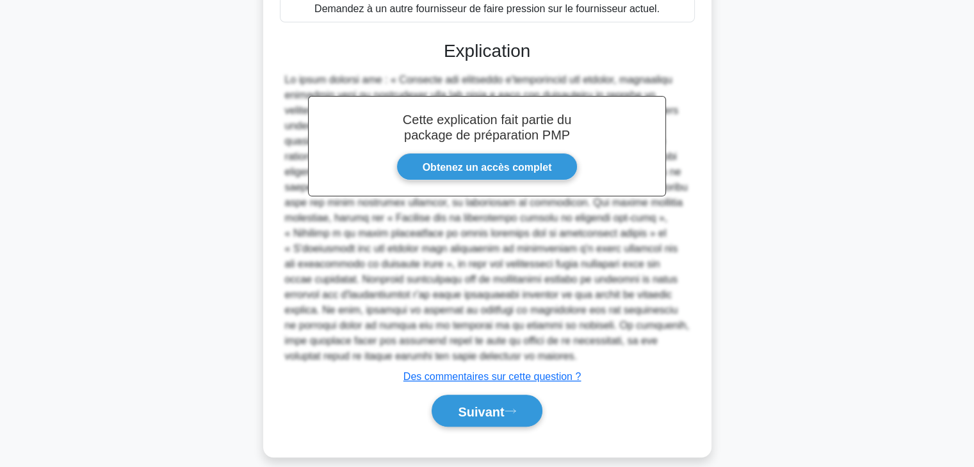
scroll to position [400, 0]
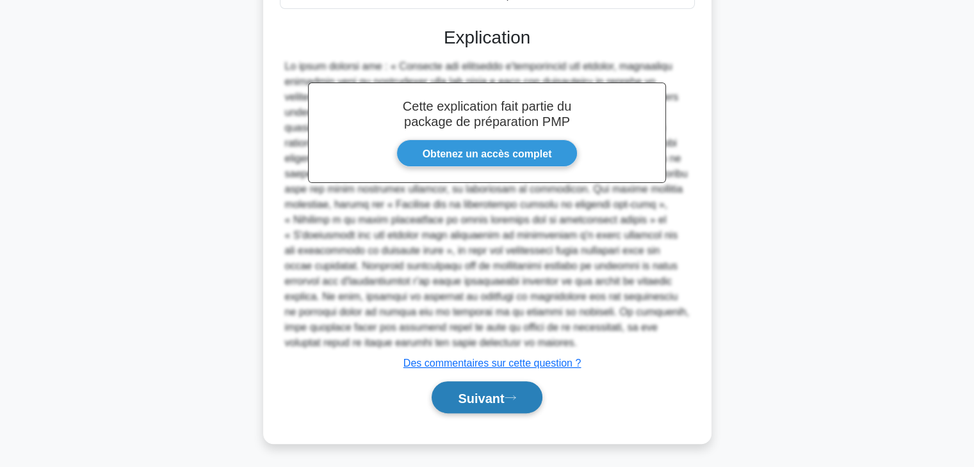
click at [466, 396] on font "Suivant" at bounding box center [481, 398] width 46 height 14
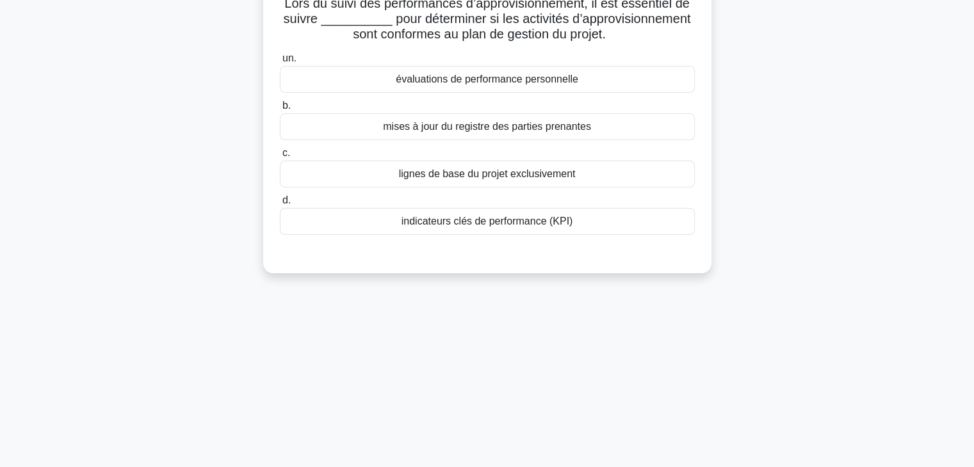
scroll to position [0, 0]
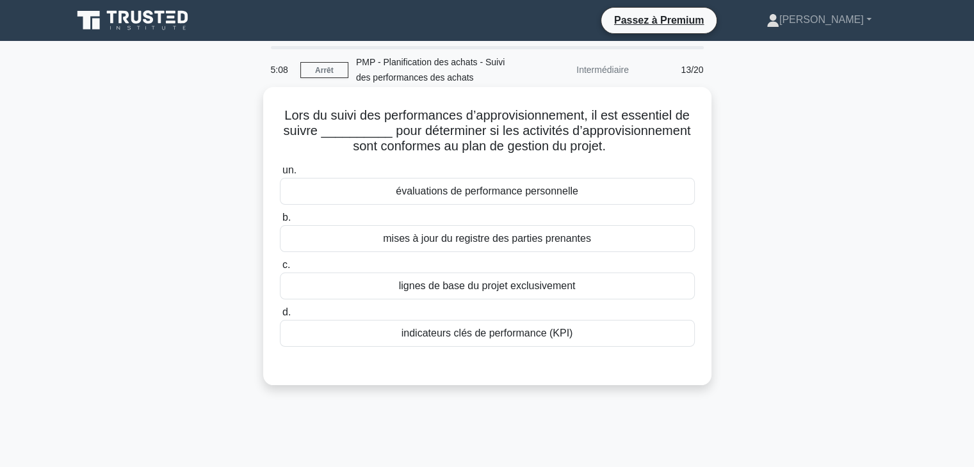
click at [569, 330] on font "indicateurs clés de performance (KPI)" at bounding box center [488, 333] width 172 height 11
click at [280, 317] on input "d. indicateurs clés de performance (KPI)" at bounding box center [280, 313] width 0 height 8
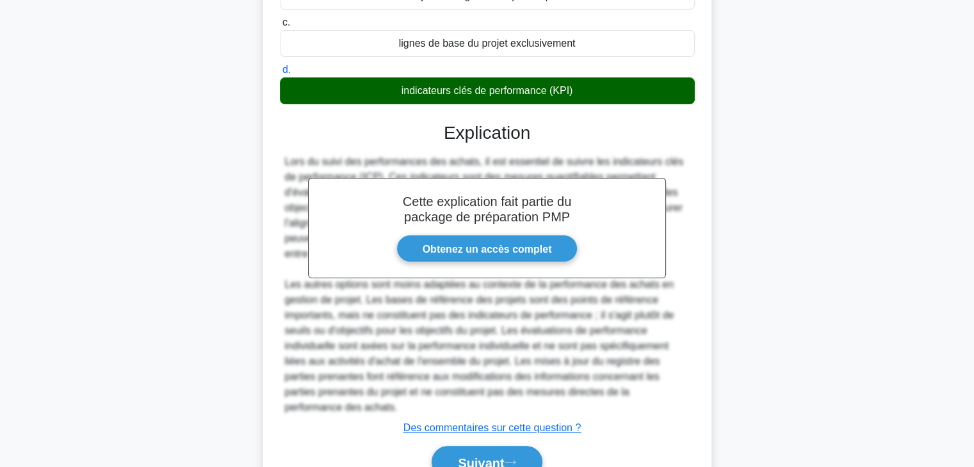
scroll to position [292, 0]
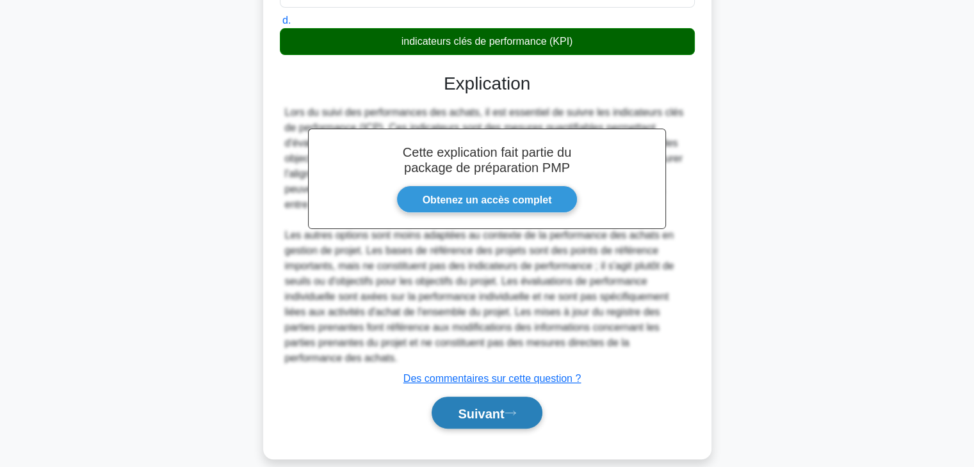
click at [472, 407] on font "Suivant" at bounding box center [481, 414] width 46 height 14
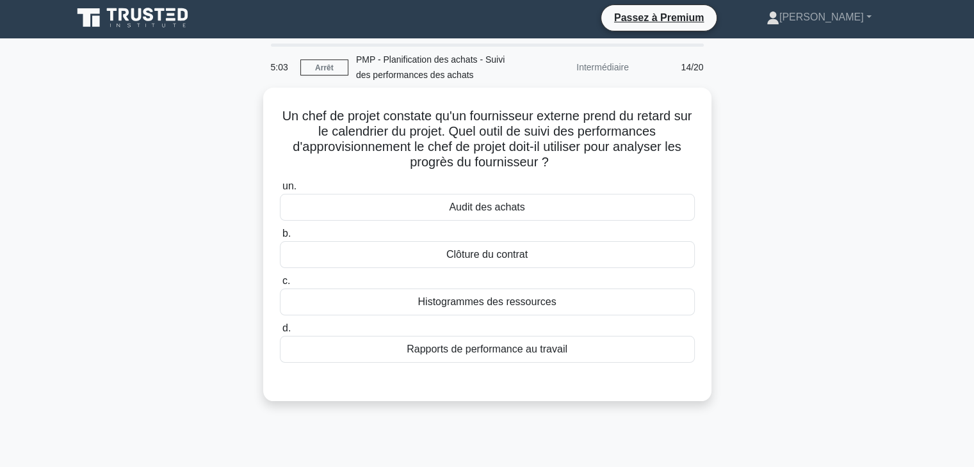
scroll to position [0, 0]
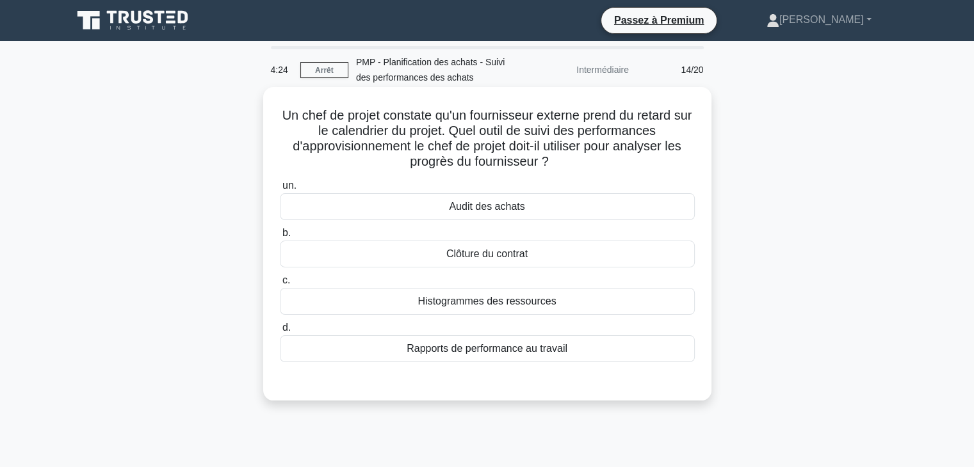
click at [644, 210] on div "Audit des achats" at bounding box center [487, 206] width 415 height 27
click at [280, 190] on input "un. Audit des achats" at bounding box center [280, 186] width 0 height 8
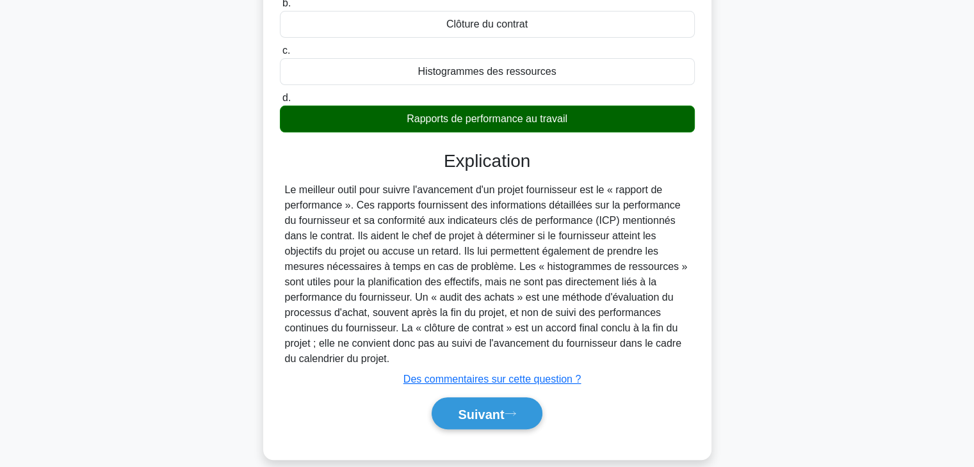
scroll to position [247, 0]
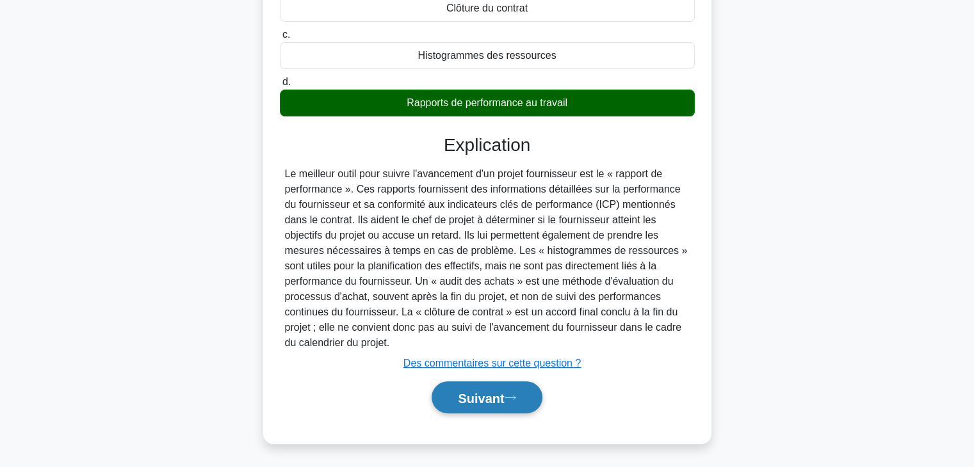
click at [492, 394] on font "Suivant" at bounding box center [481, 398] width 46 height 14
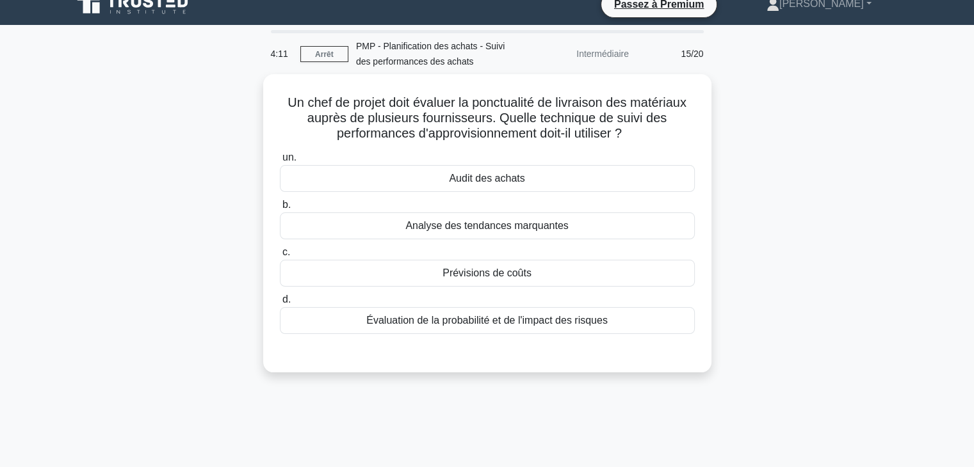
scroll to position [0, 0]
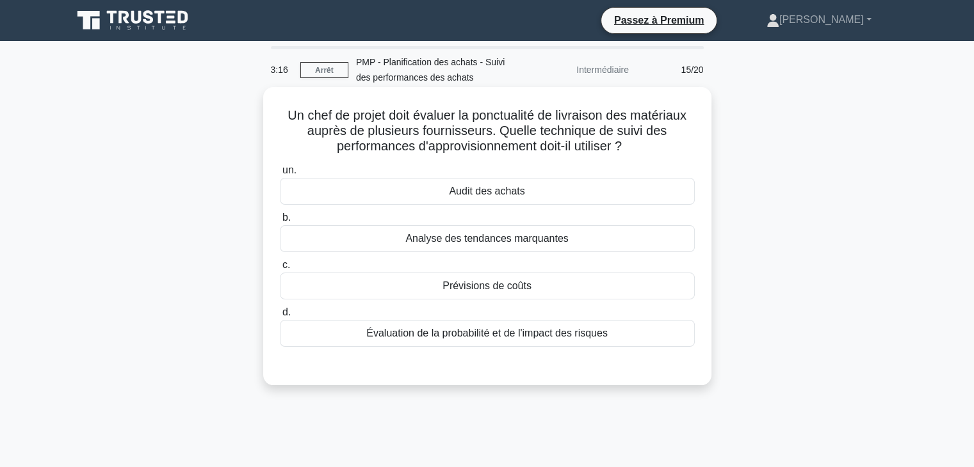
click at [510, 236] on font "Analyse des tendances marquantes" at bounding box center [486, 238] width 163 height 11
click at [280, 222] on input "b. Analyse des tendances marquantes" at bounding box center [280, 218] width 0 height 8
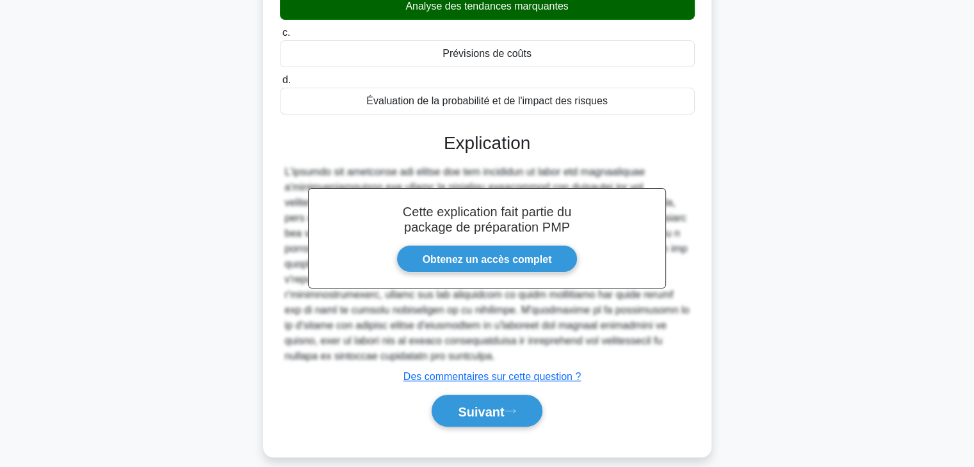
scroll to position [246, 0]
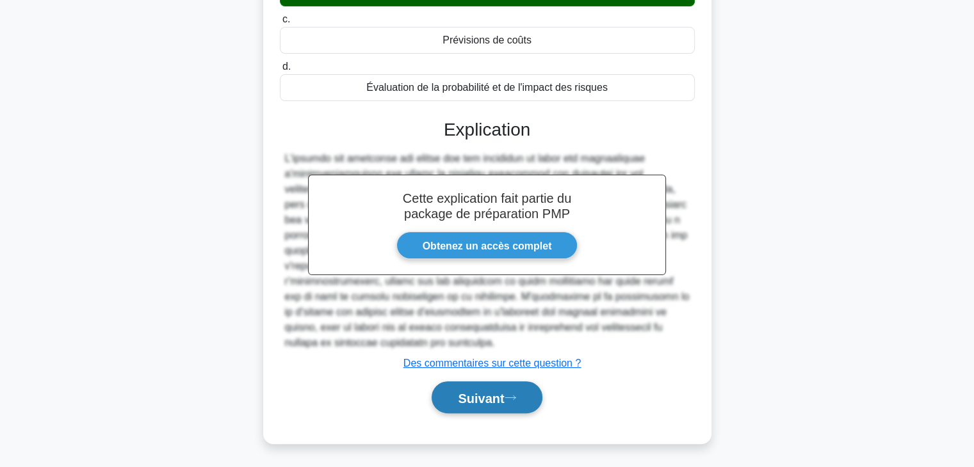
click at [492, 400] on font "Suivant" at bounding box center [481, 398] width 46 height 14
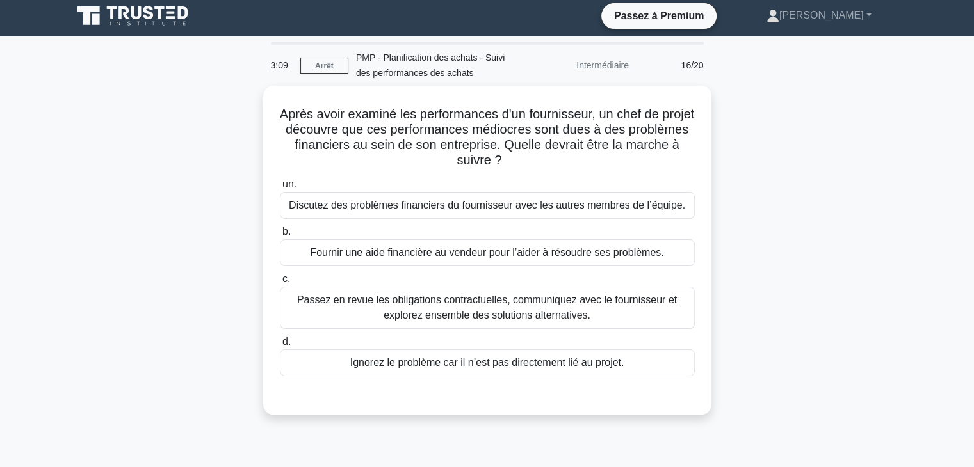
scroll to position [0, 0]
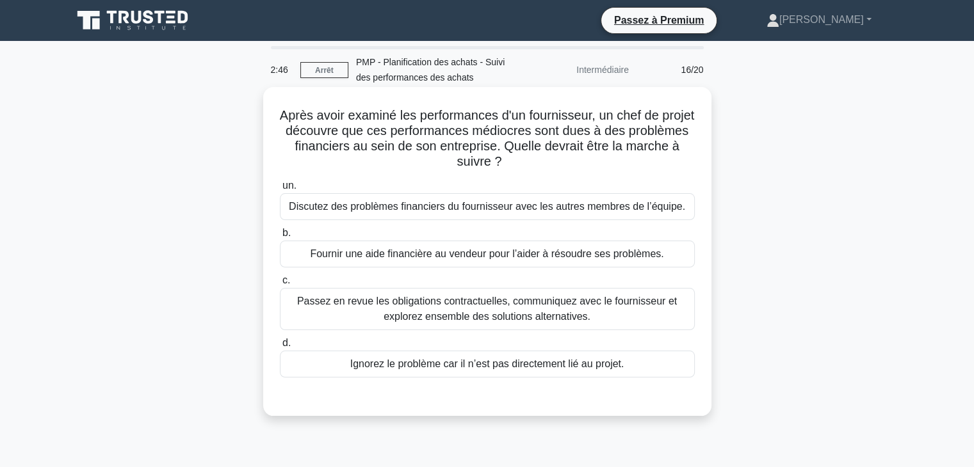
click at [585, 313] on font "Passez en revue les obligations contractuelles, communiquez avec le fournisseur…" at bounding box center [487, 309] width 380 height 26
click at [280, 285] on input "c. Passez en revue les obligations contractuelles, communiquez avec le fourniss…" at bounding box center [280, 281] width 0 height 8
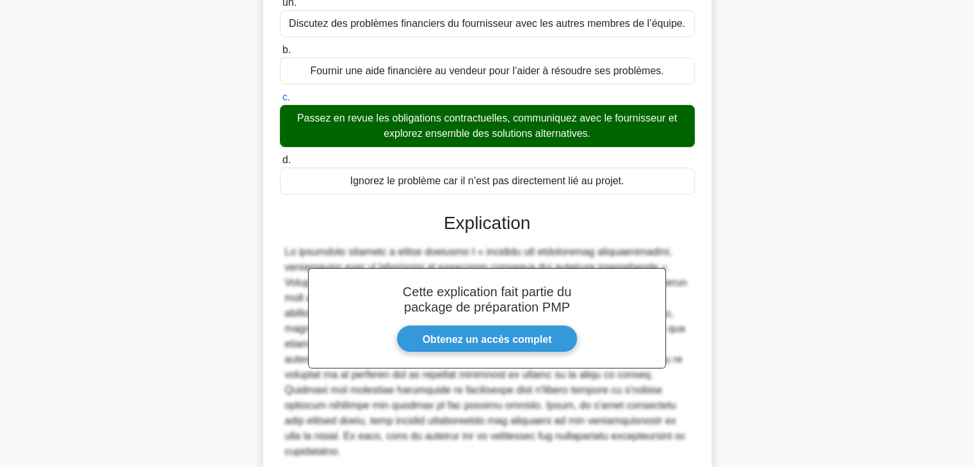
scroll to position [277, 0]
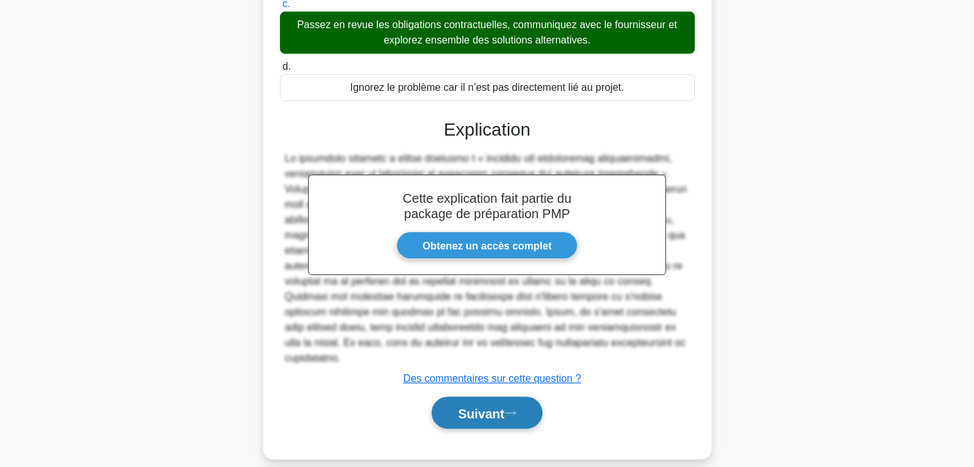
click at [471, 407] on font "Suivant" at bounding box center [481, 414] width 46 height 14
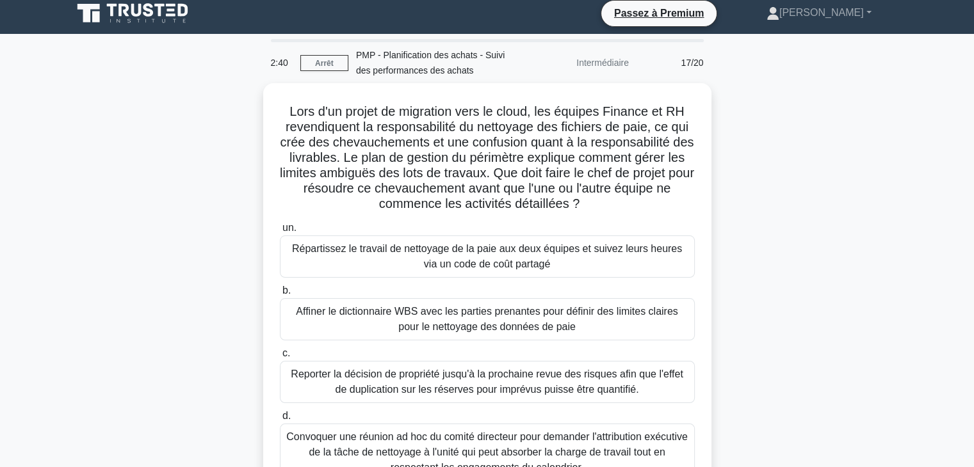
scroll to position [0, 0]
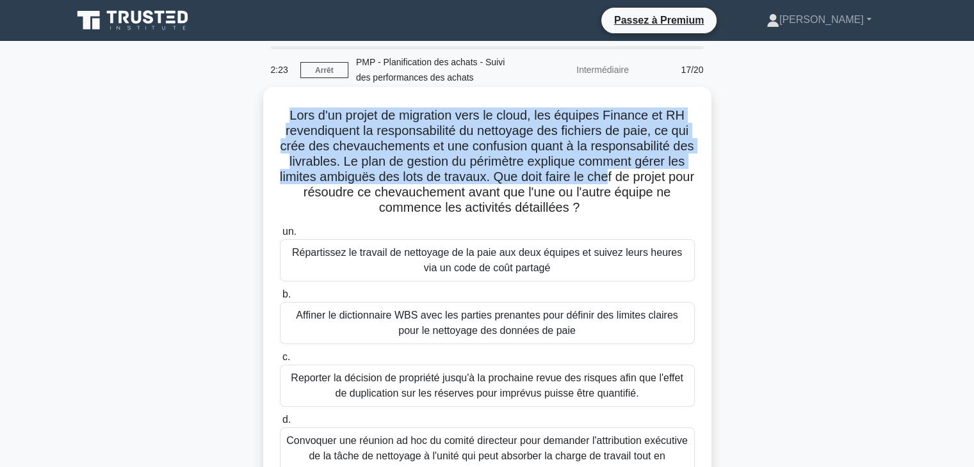
drag, startPoint x: 279, startPoint y: 111, endPoint x: 633, endPoint y: 170, distance: 359.1
click at [633, 170] on h5 "Lors d'un projet de migration vers le cloud, les équipes Finance et RH revendiq…" at bounding box center [488, 162] width 418 height 109
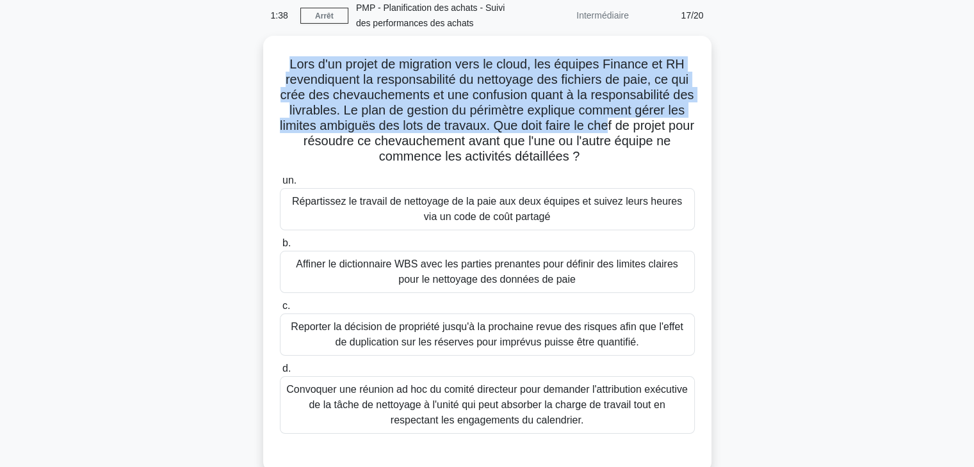
scroll to position [56, 0]
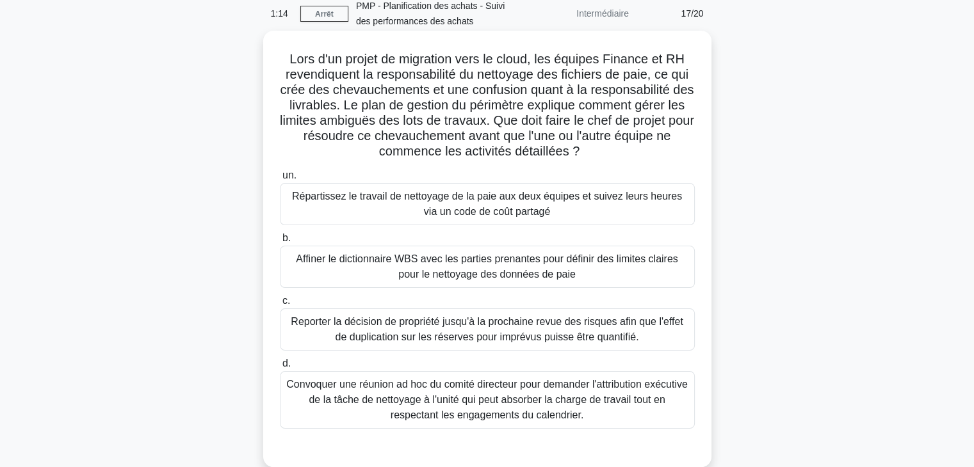
click at [507, 264] on font "Affiner le dictionnaire WBS avec les parties prenantes pour définir des limites…" at bounding box center [487, 267] width 382 height 26
click at [280, 243] on input "b. Affiner le dictionnaire WBS avec les parties prenantes pour définir des limi…" at bounding box center [280, 238] width 0 height 8
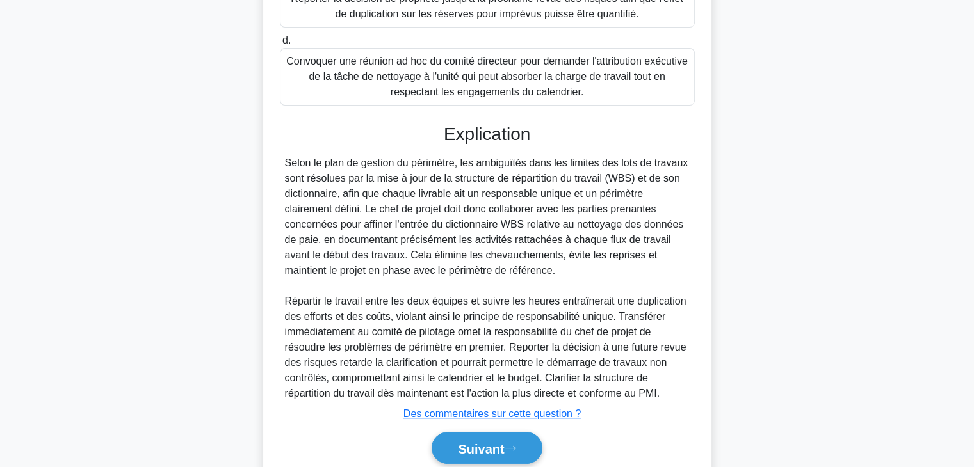
scroll to position [430, 0]
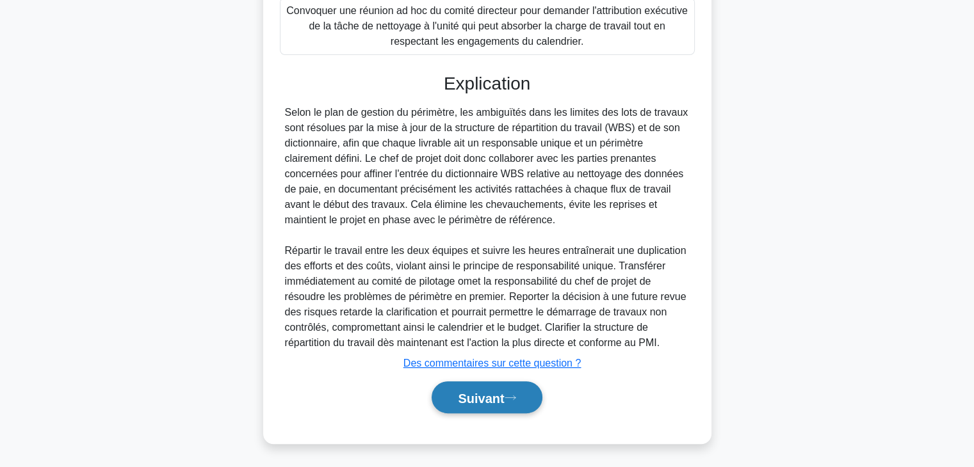
click at [503, 393] on font "Suivant" at bounding box center [481, 398] width 46 height 14
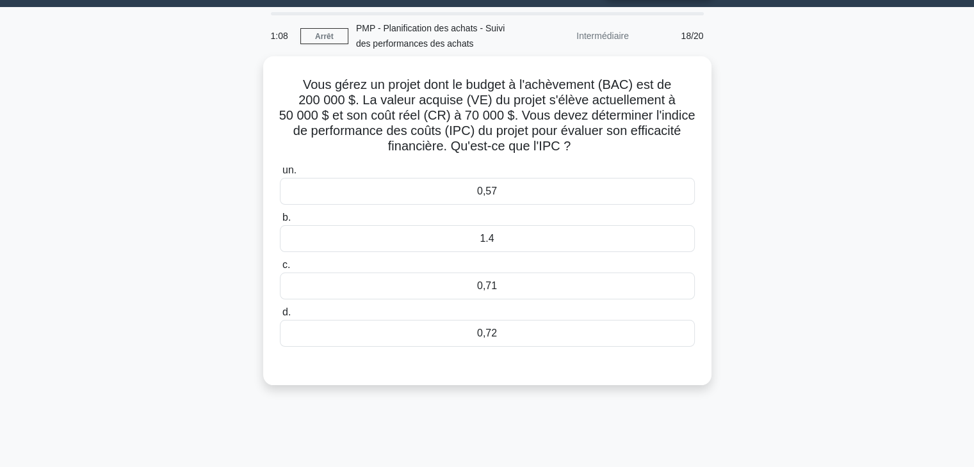
scroll to position [0, 0]
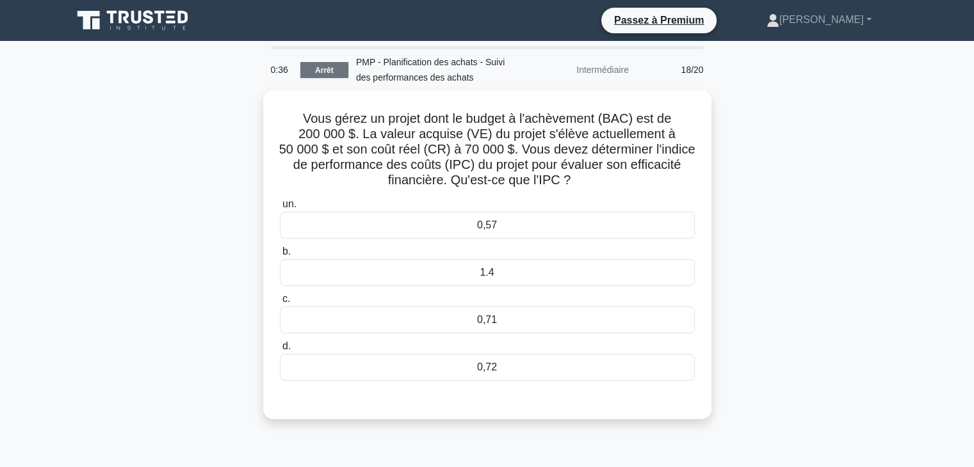
click at [322, 70] on font "Arrêt" at bounding box center [324, 70] width 19 height 9
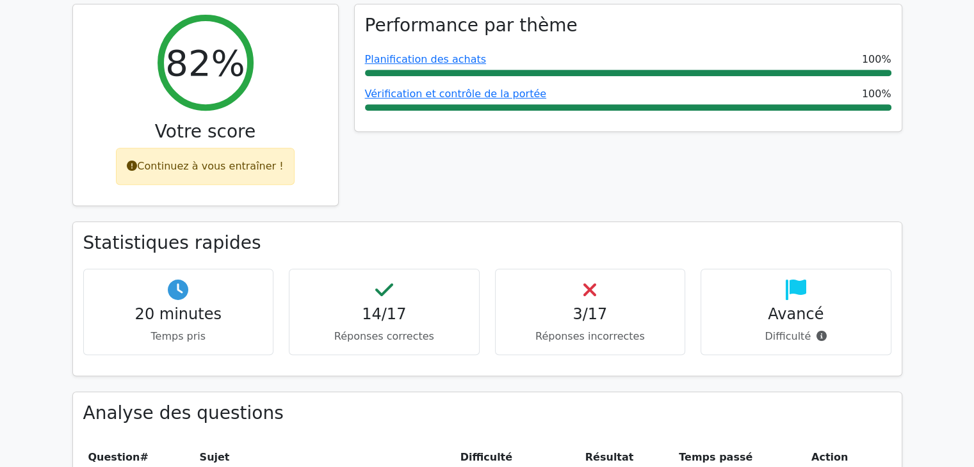
scroll to position [466, 0]
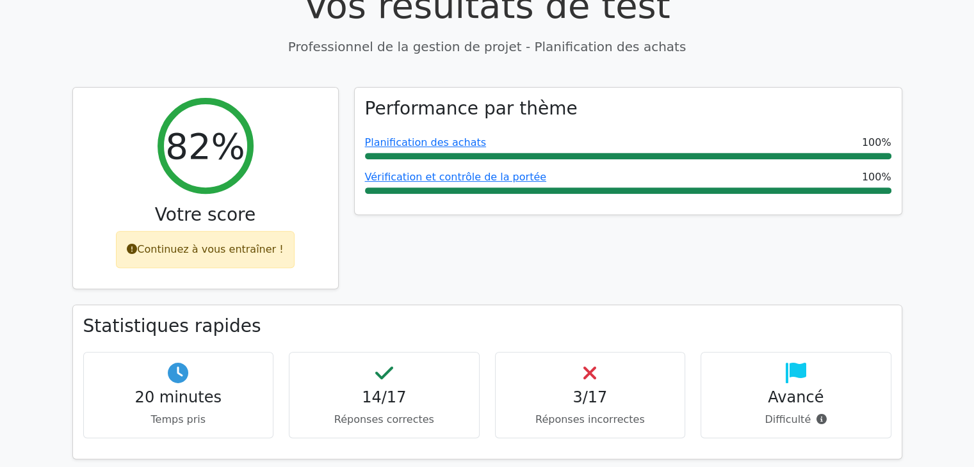
drag, startPoint x: 978, startPoint y: 60, endPoint x: 971, endPoint y: 128, distance: 68.8
